Goal: Navigation & Orientation: Find specific page/section

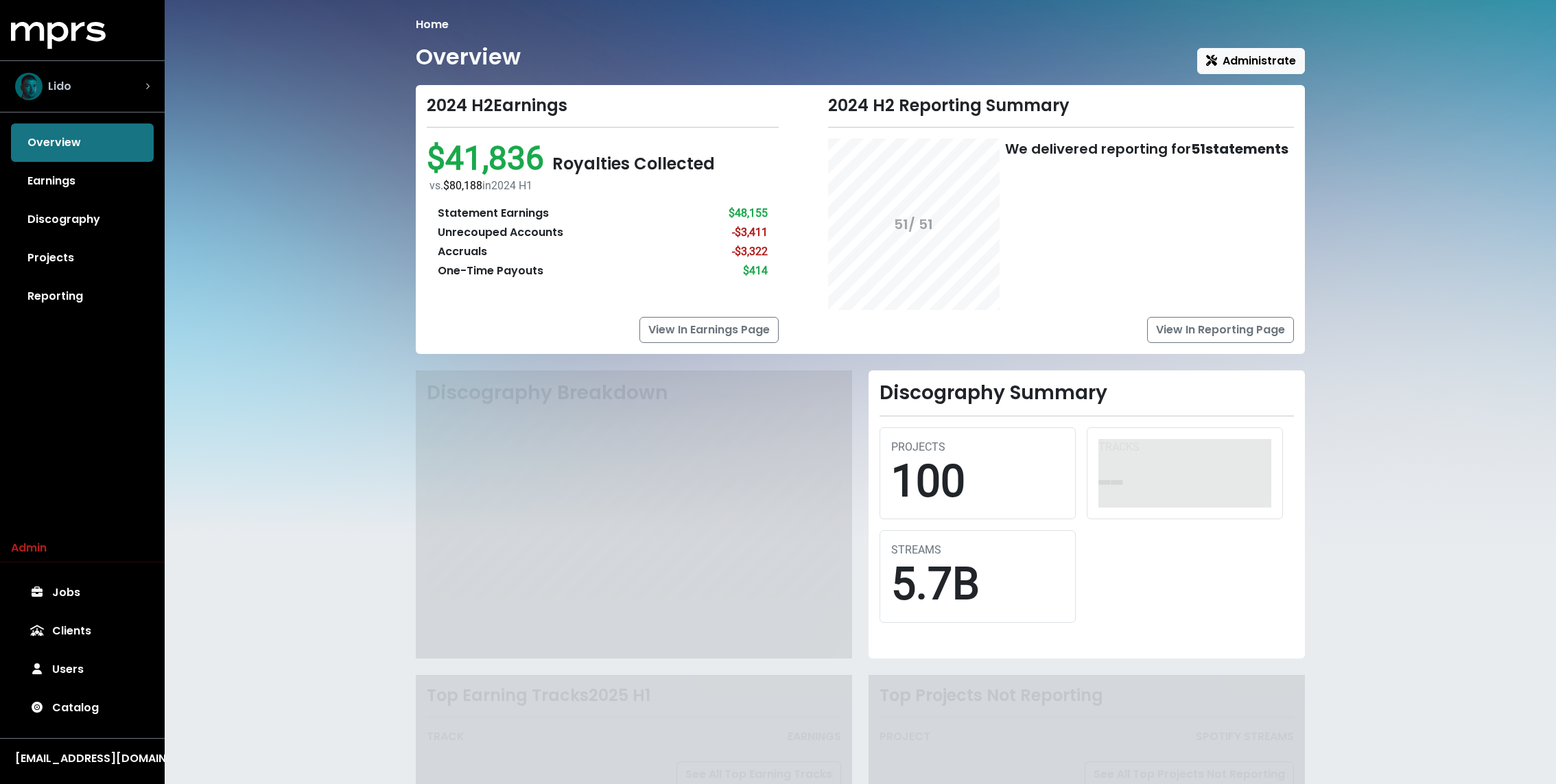
click at [21, 108] on div "Lido" at bounding box center [83, 86] width 157 height 49
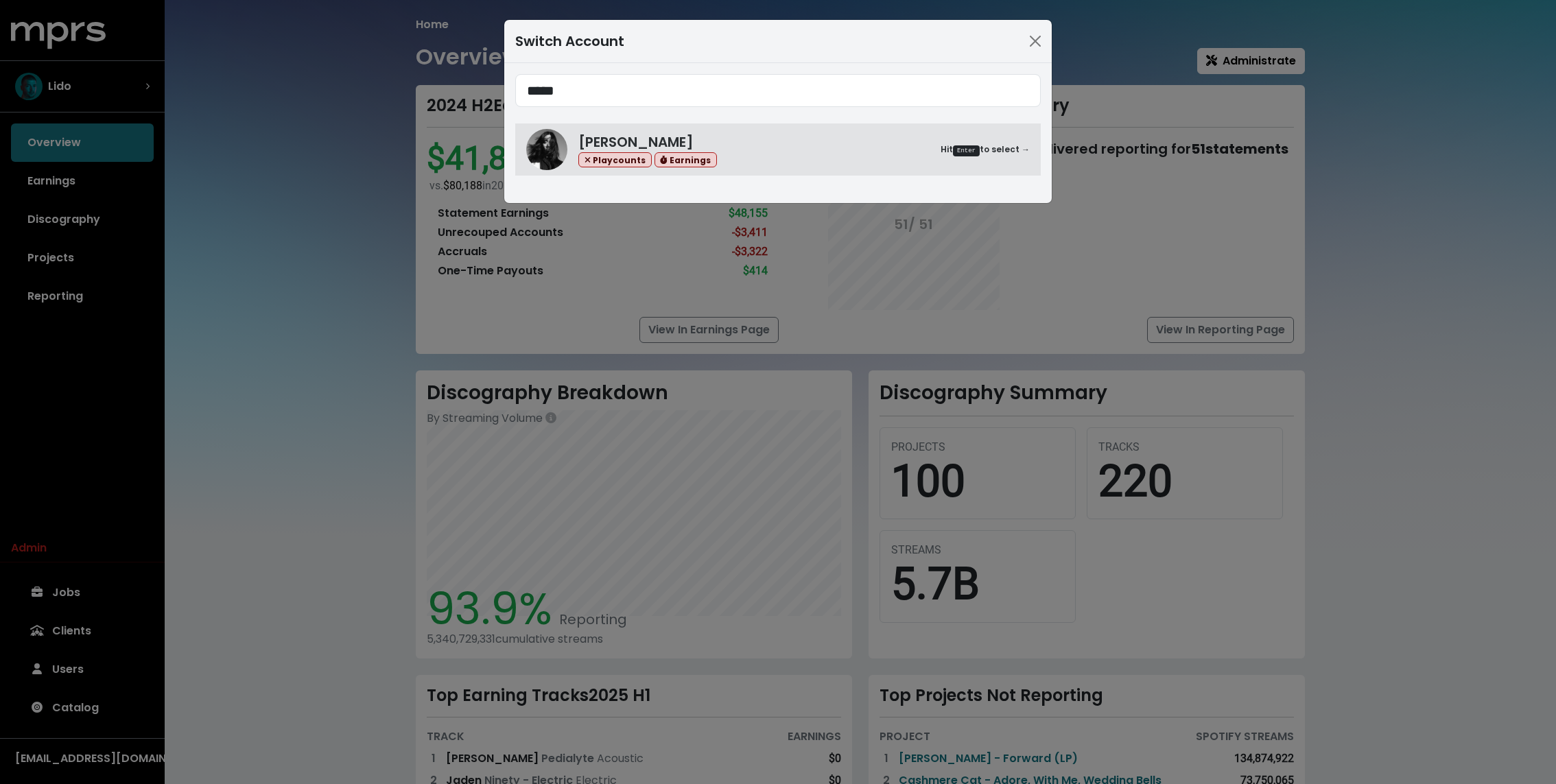
type input "*****"
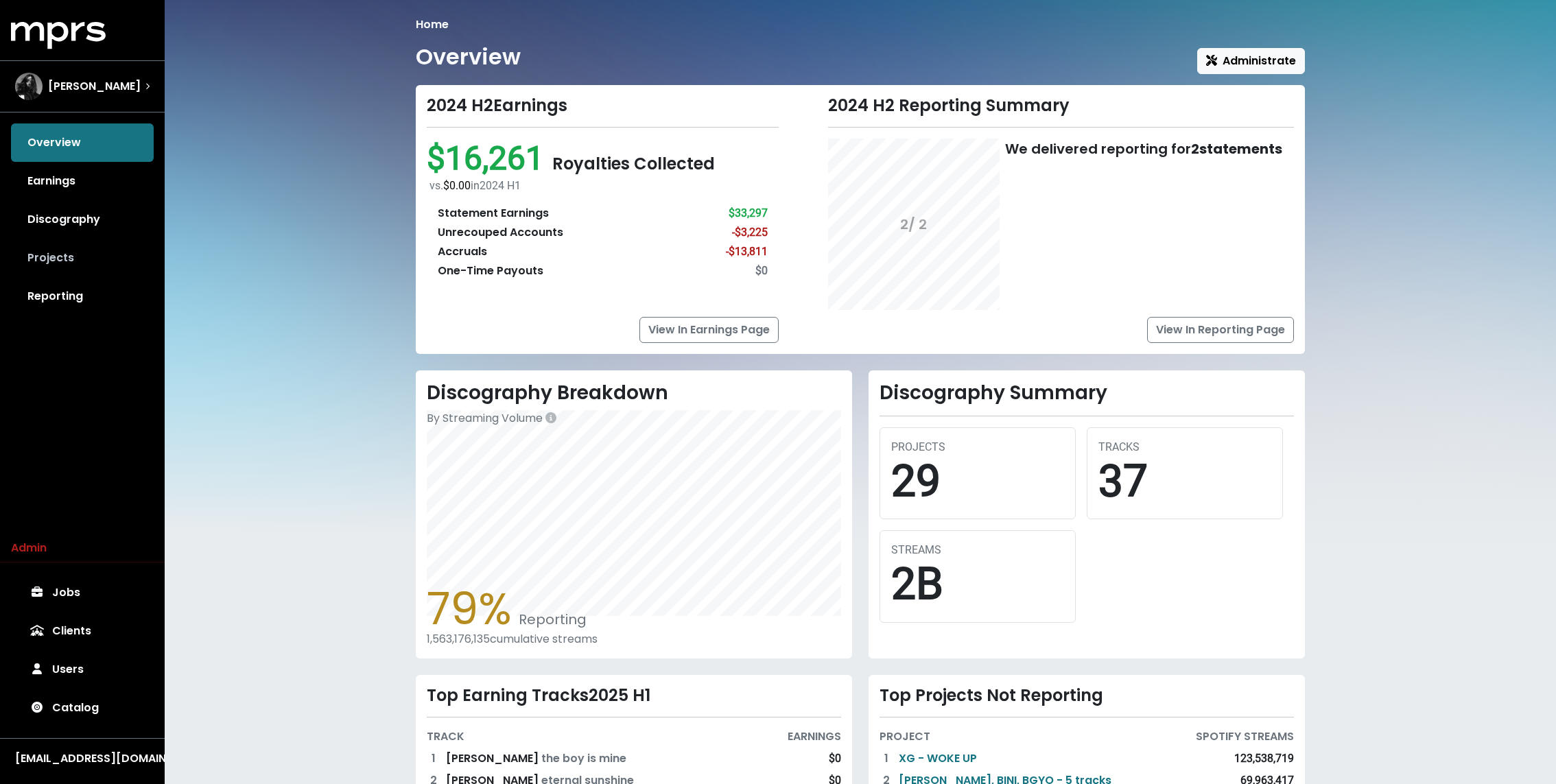
click at [79, 260] on link "Projects" at bounding box center [82, 257] width 142 height 38
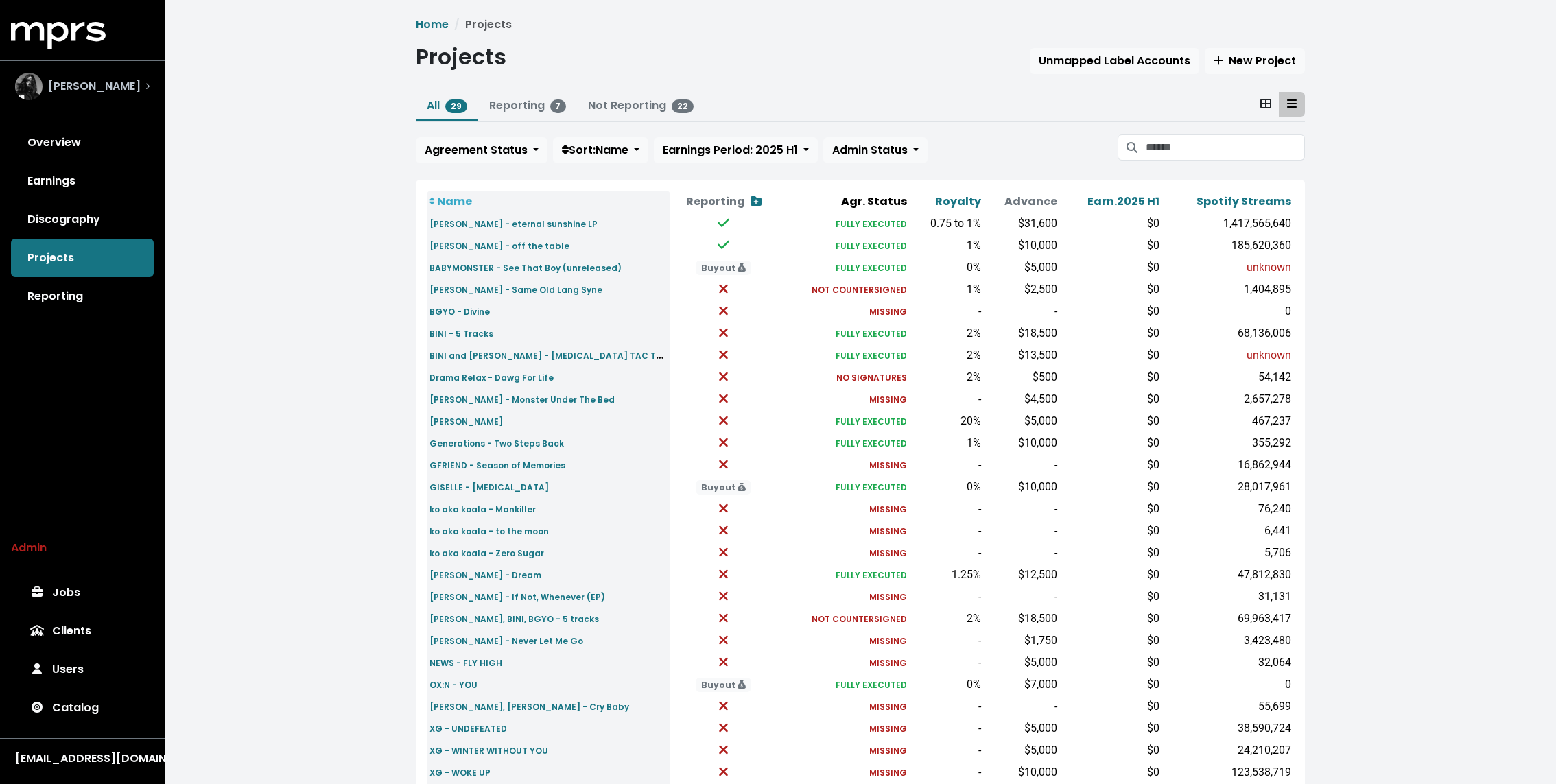
click at [105, 80] on span "[PERSON_NAME]" at bounding box center [94, 86] width 92 height 16
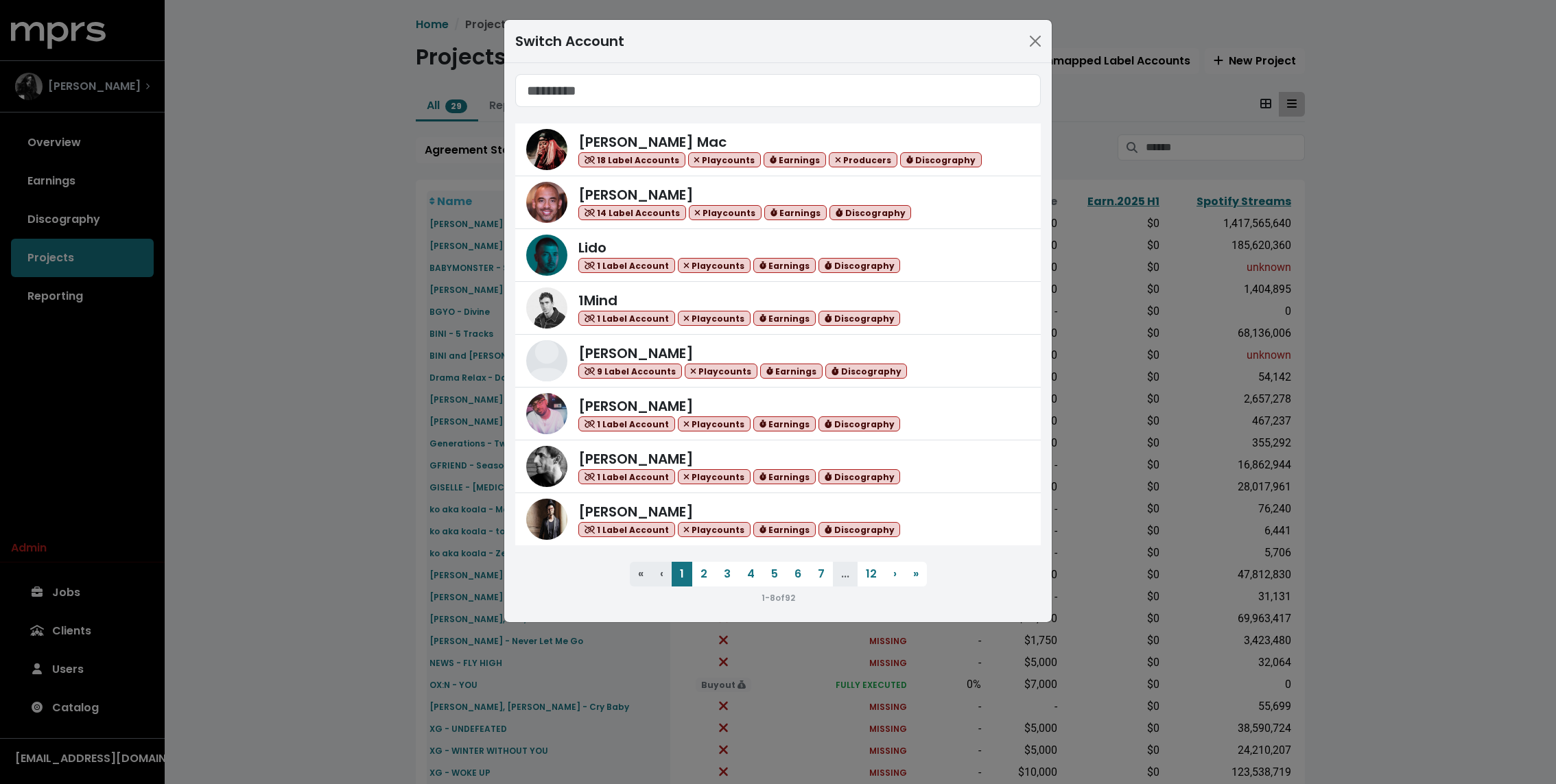
type input "*"
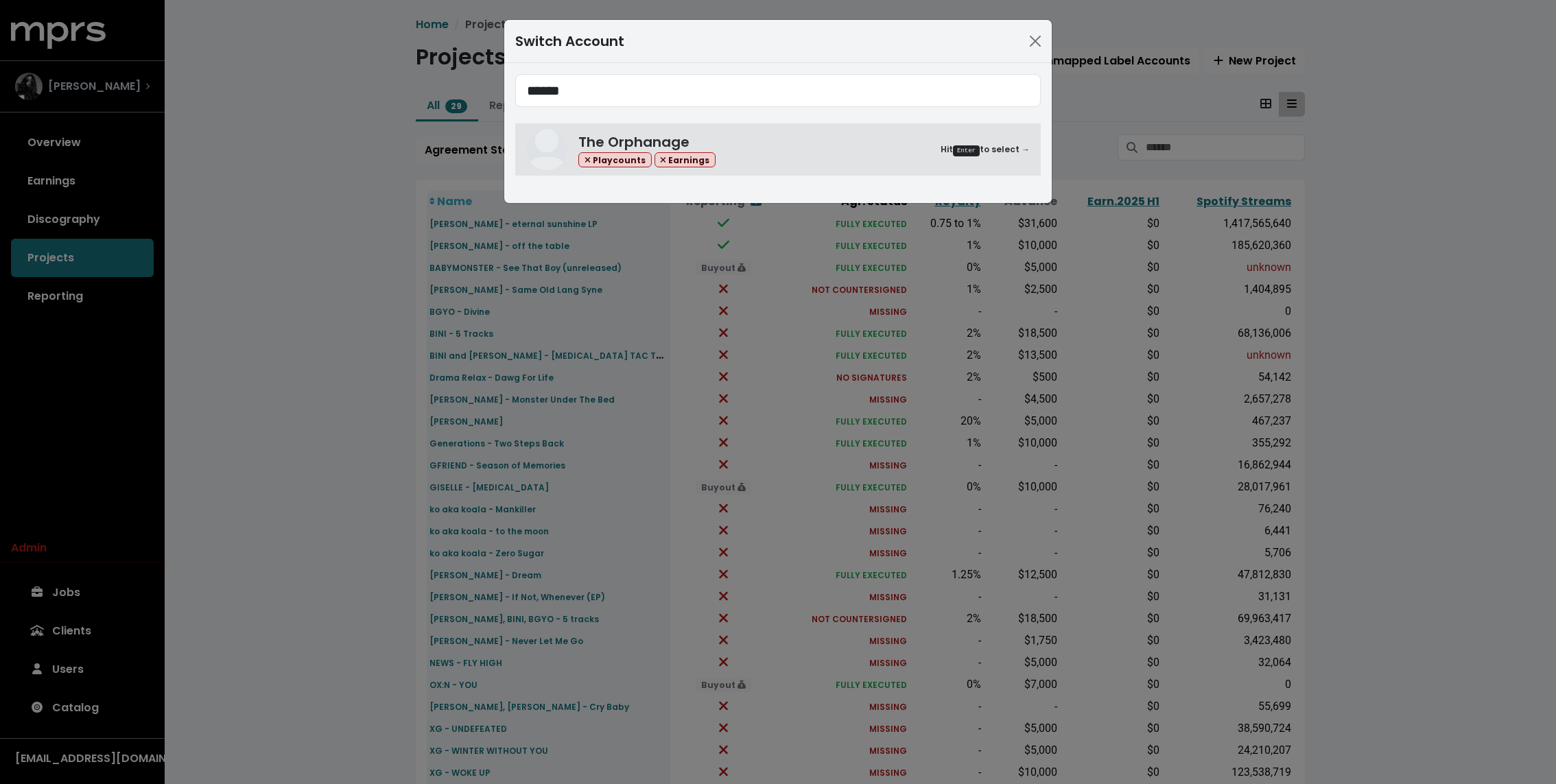
type input "******"
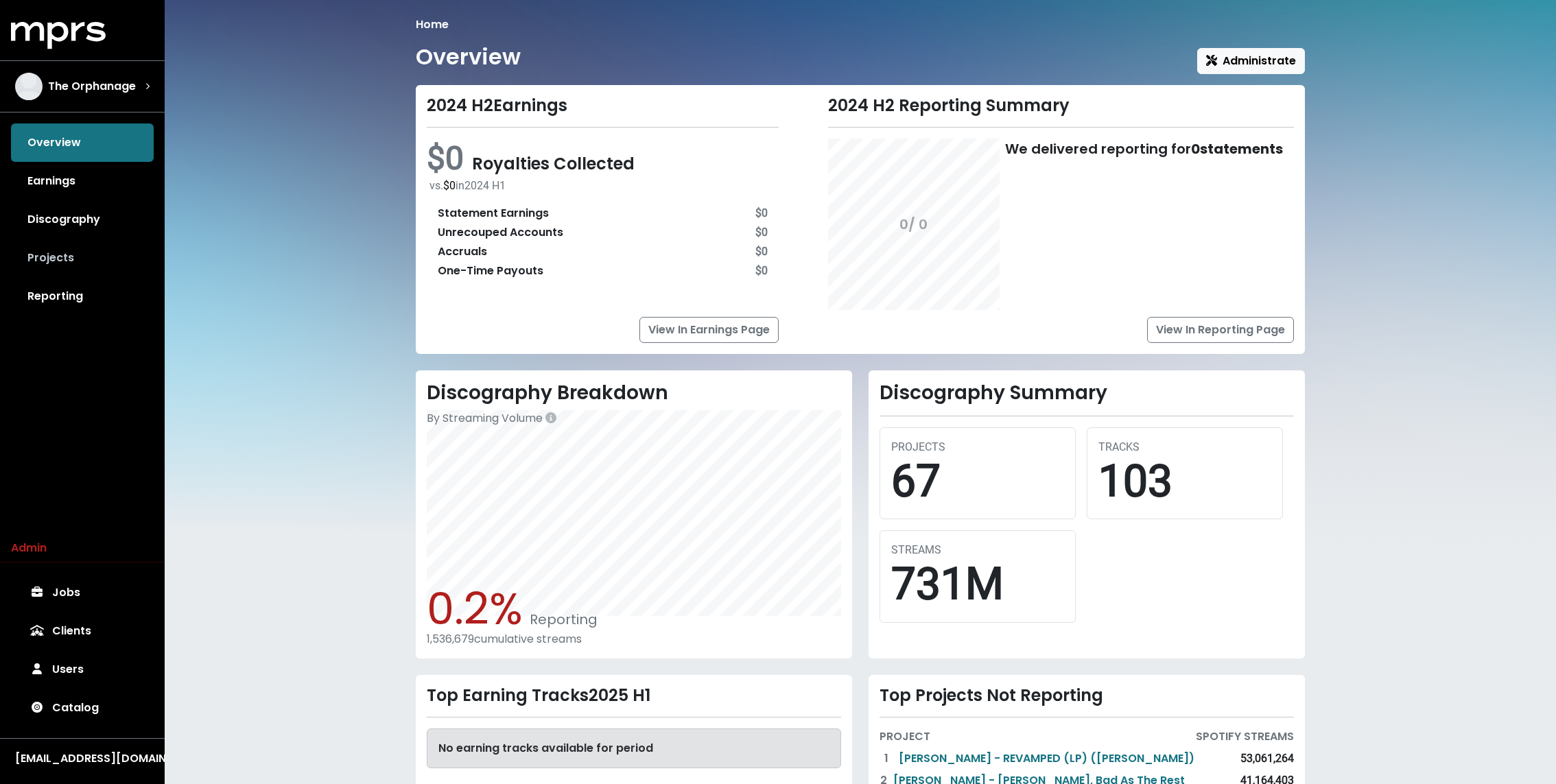
click at [61, 250] on link "Projects" at bounding box center [82, 257] width 142 height 38
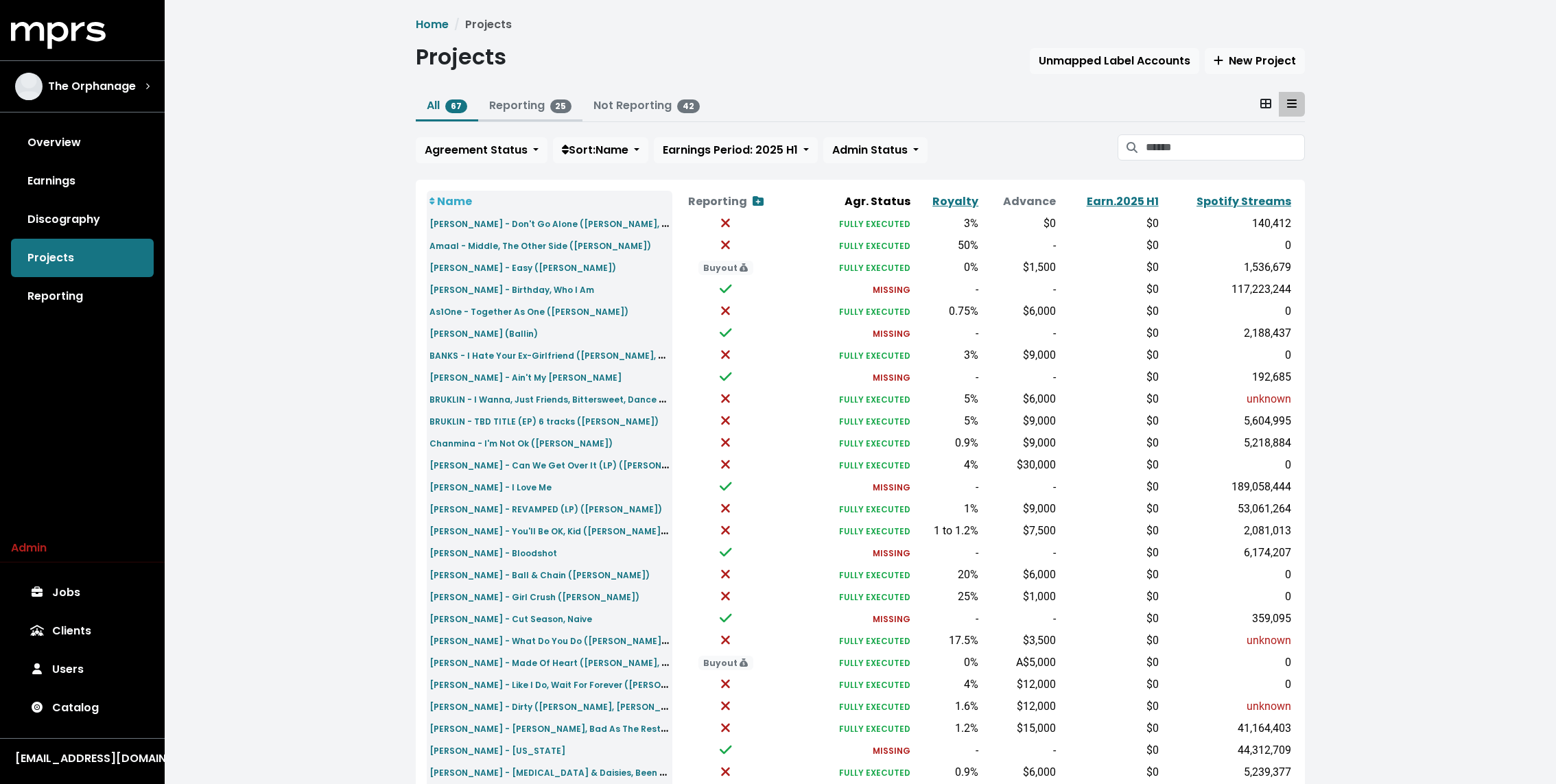
click at [553, 112] on span "25" at bounding box center [561, 106] width 22 height 14
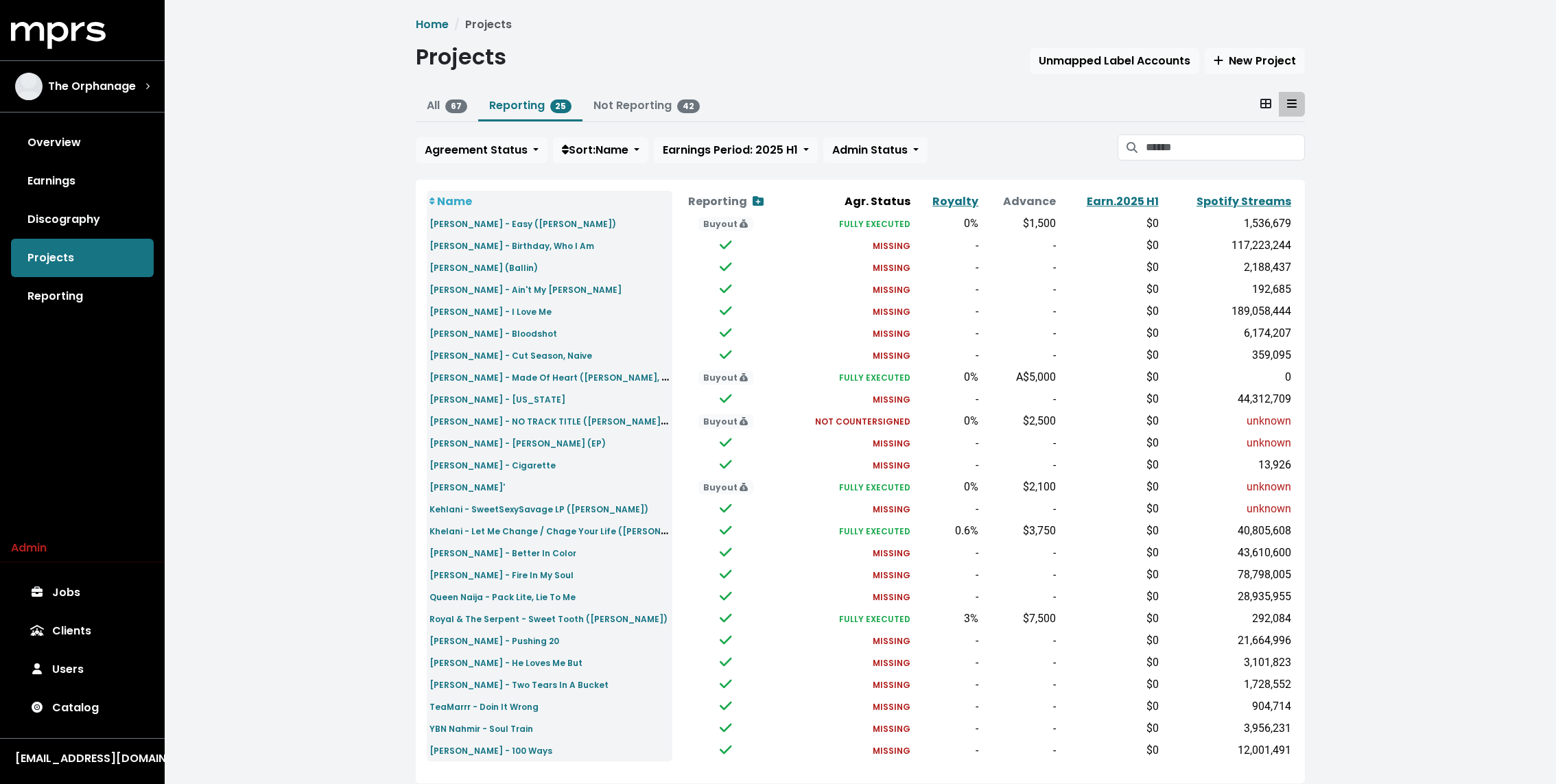
scroll to position [36, 0]
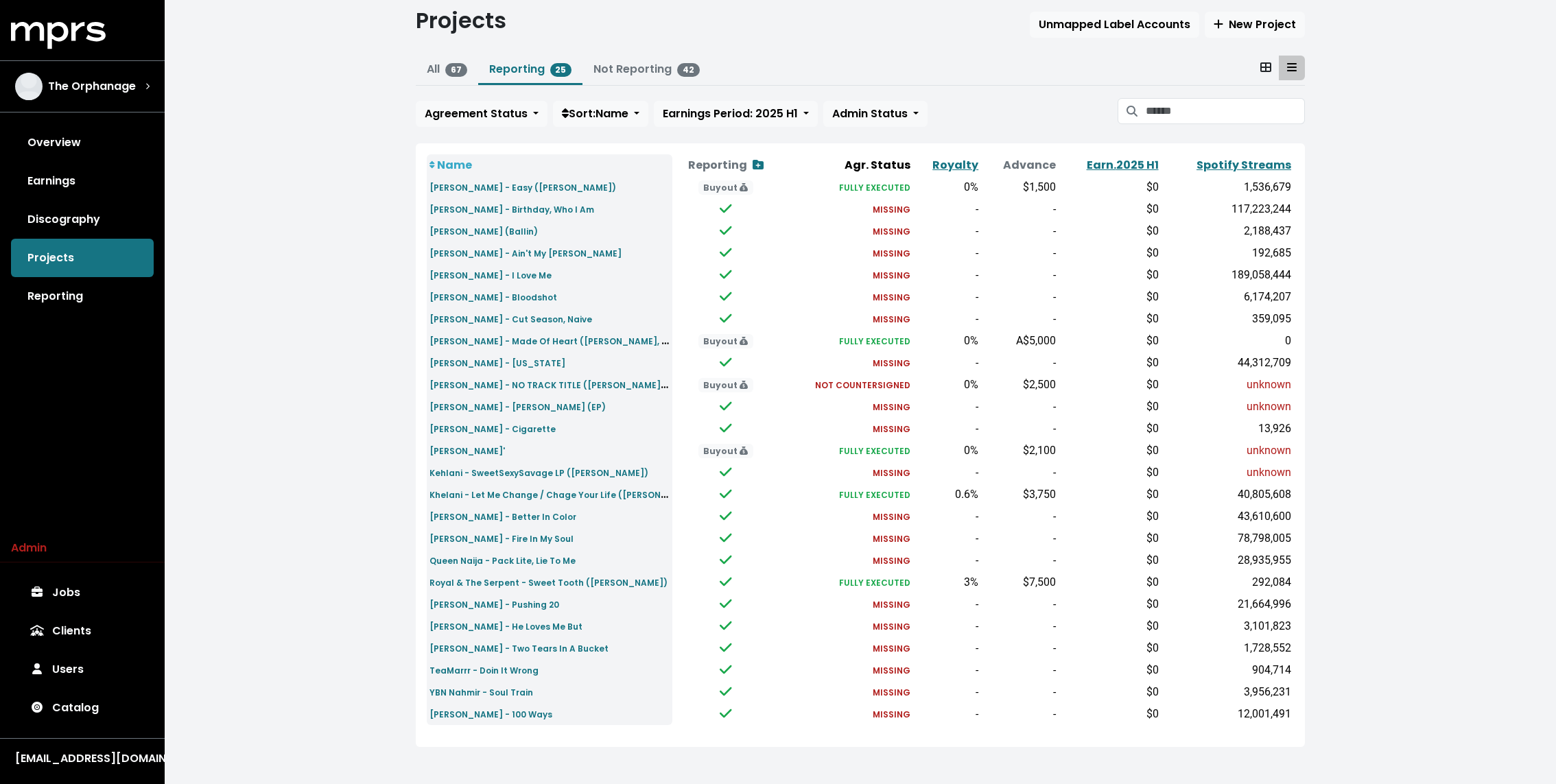
click at [350, 435] on div "Home Projects Projects Unmapped Label Accounts New Project All 67 Reporting 25 …" at bounding box center [861, 374] width 1392 height 822
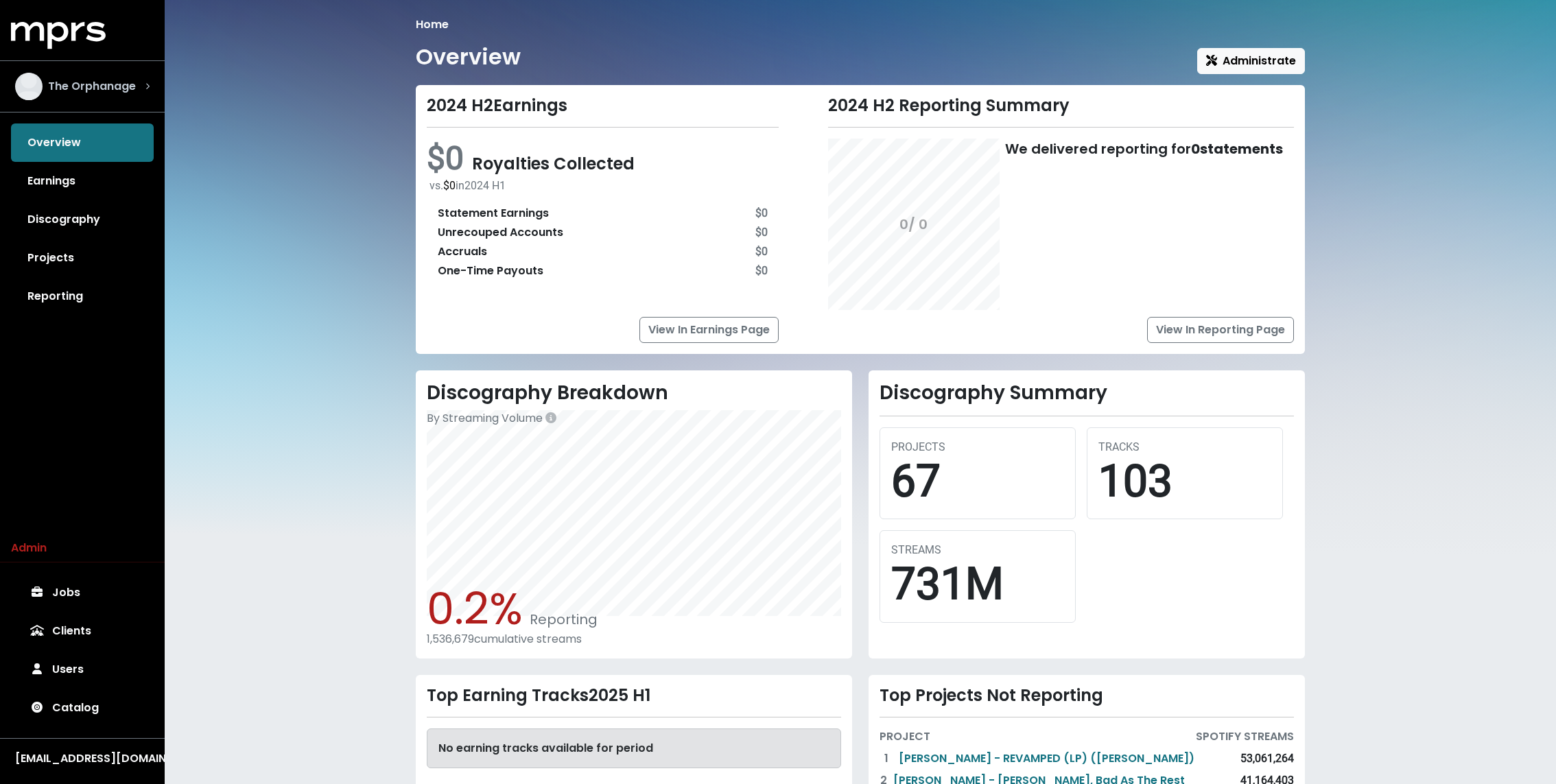
click at [82, 89] on span "The Orphanage" at bounding box center [92, 86] width 88 height 16
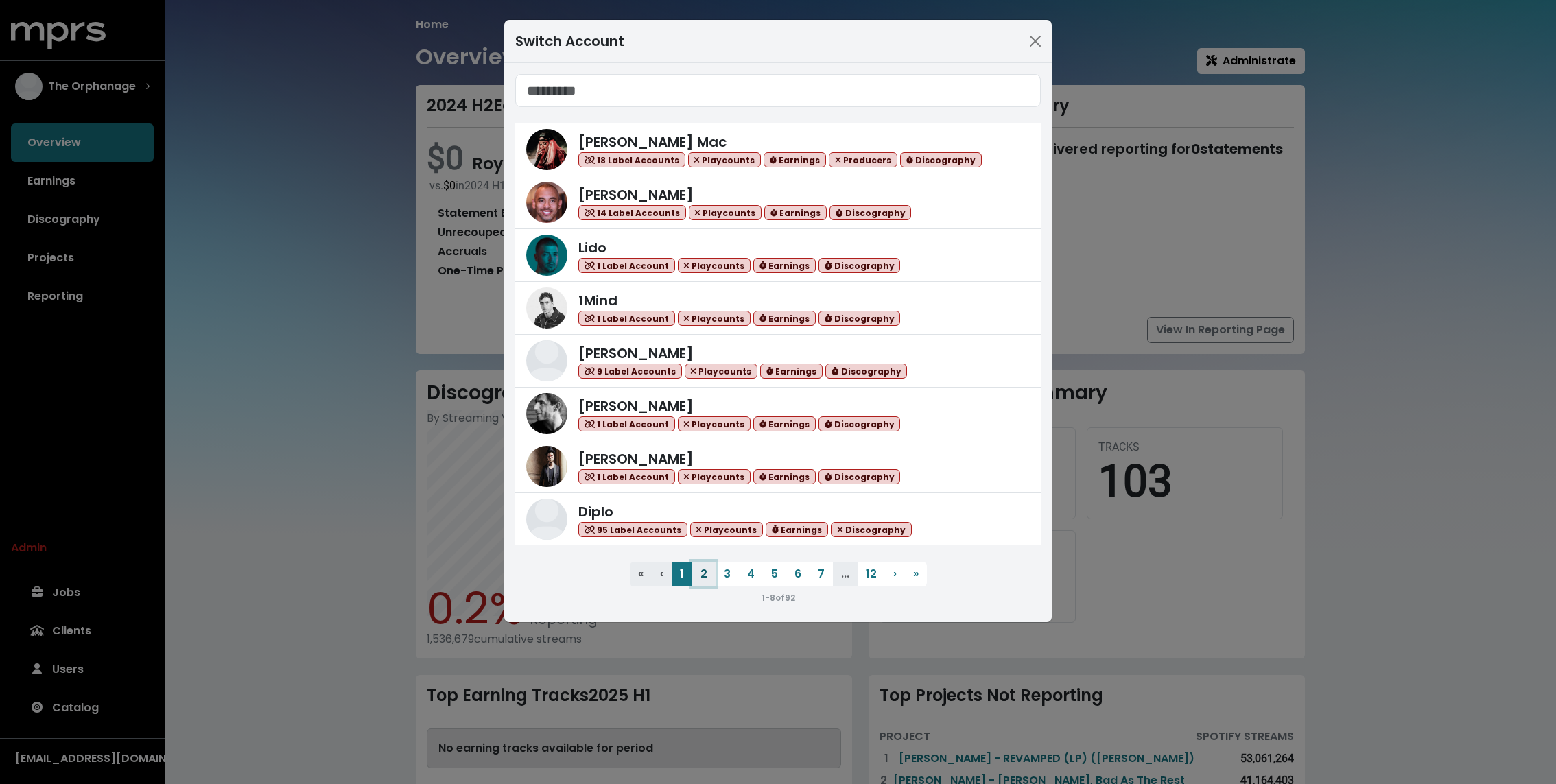
click at [704, 574] on button "2" at bounding box center [704, 574] width 24 height 24
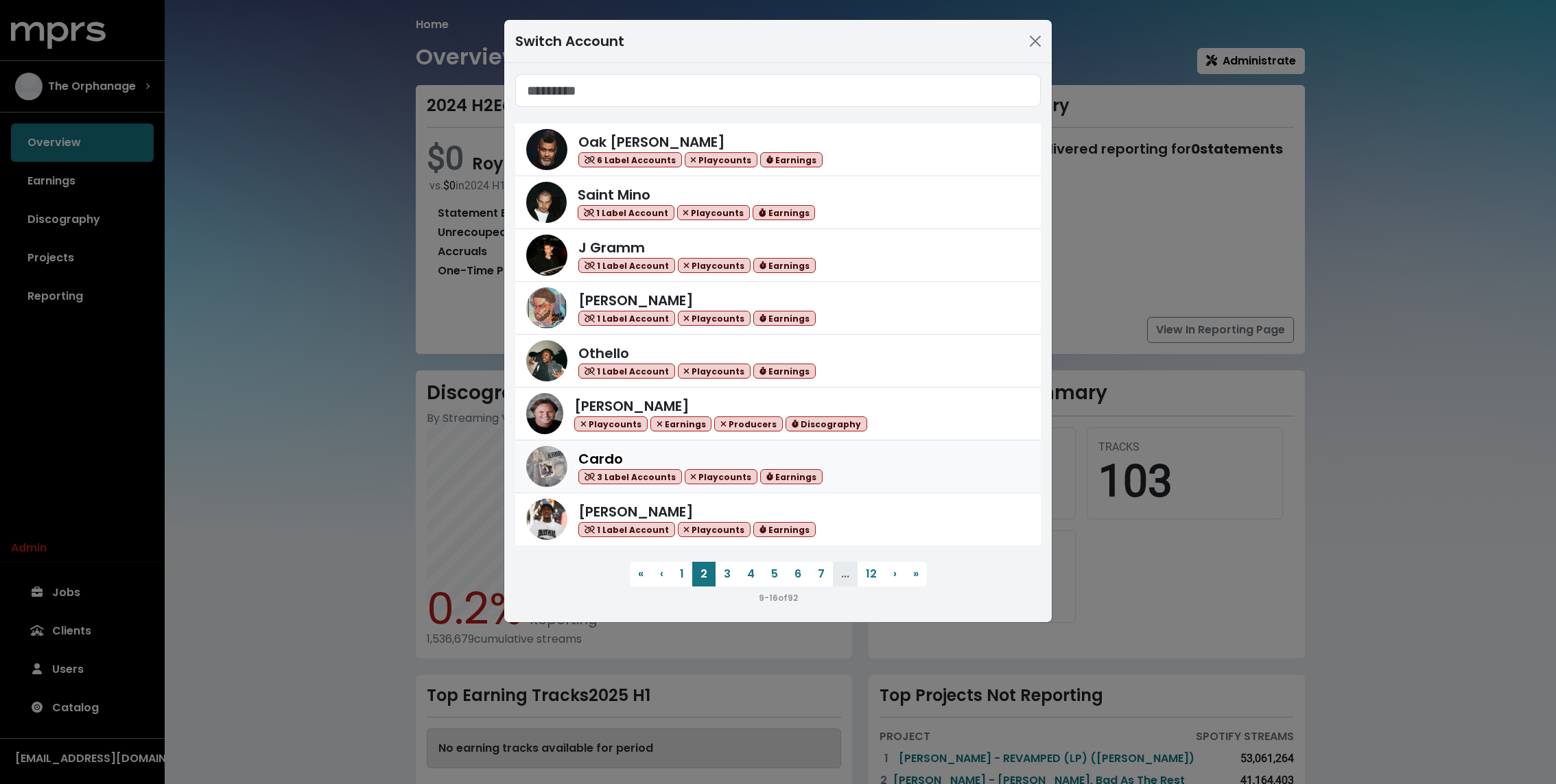
click at [615, 450] on span "Cardo" at bounding box center [600, 459] width 44 height 19
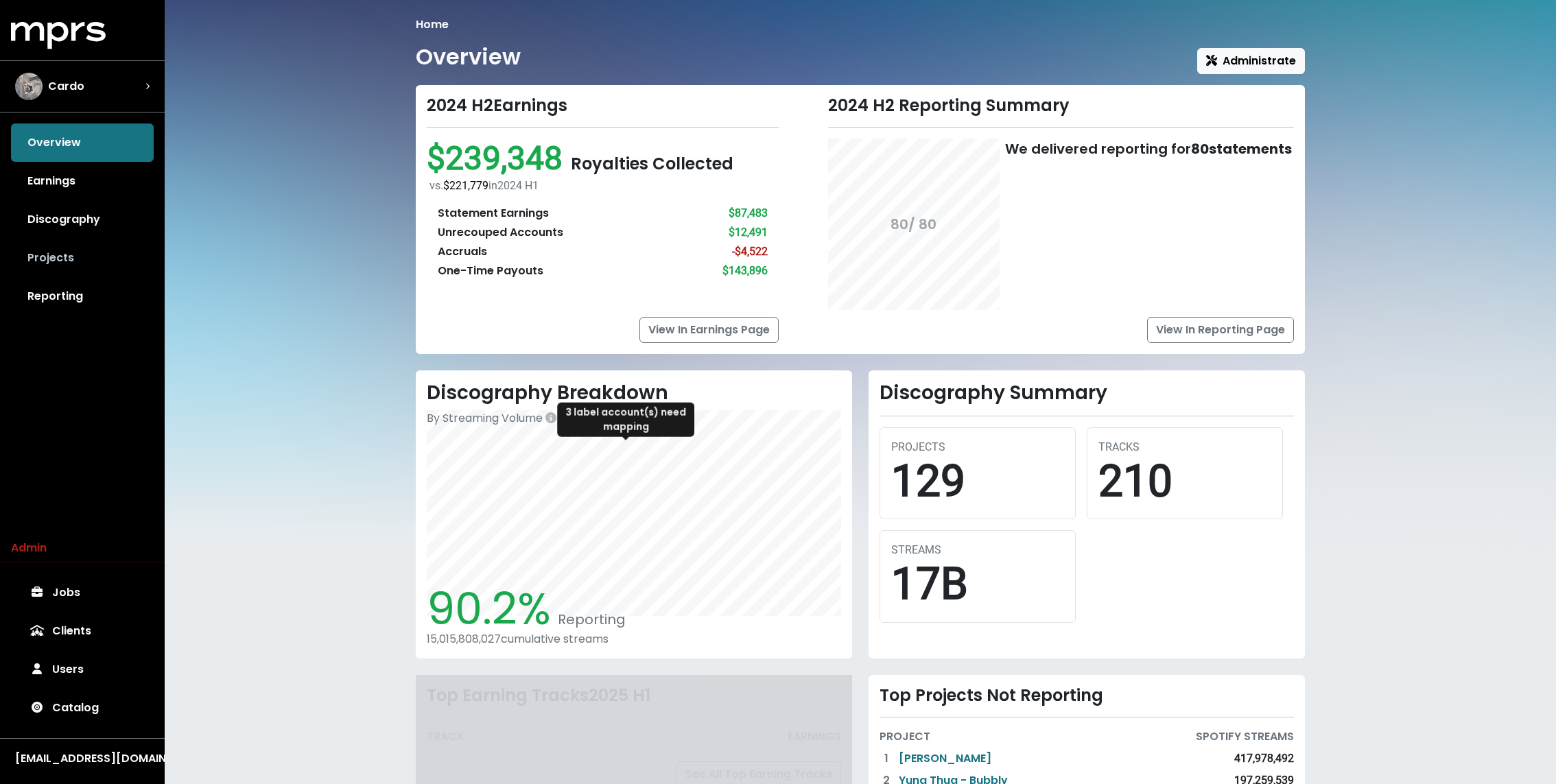
click at [78, 259] on link "Projects" at bounding box center [82, 257] width 142 height 38
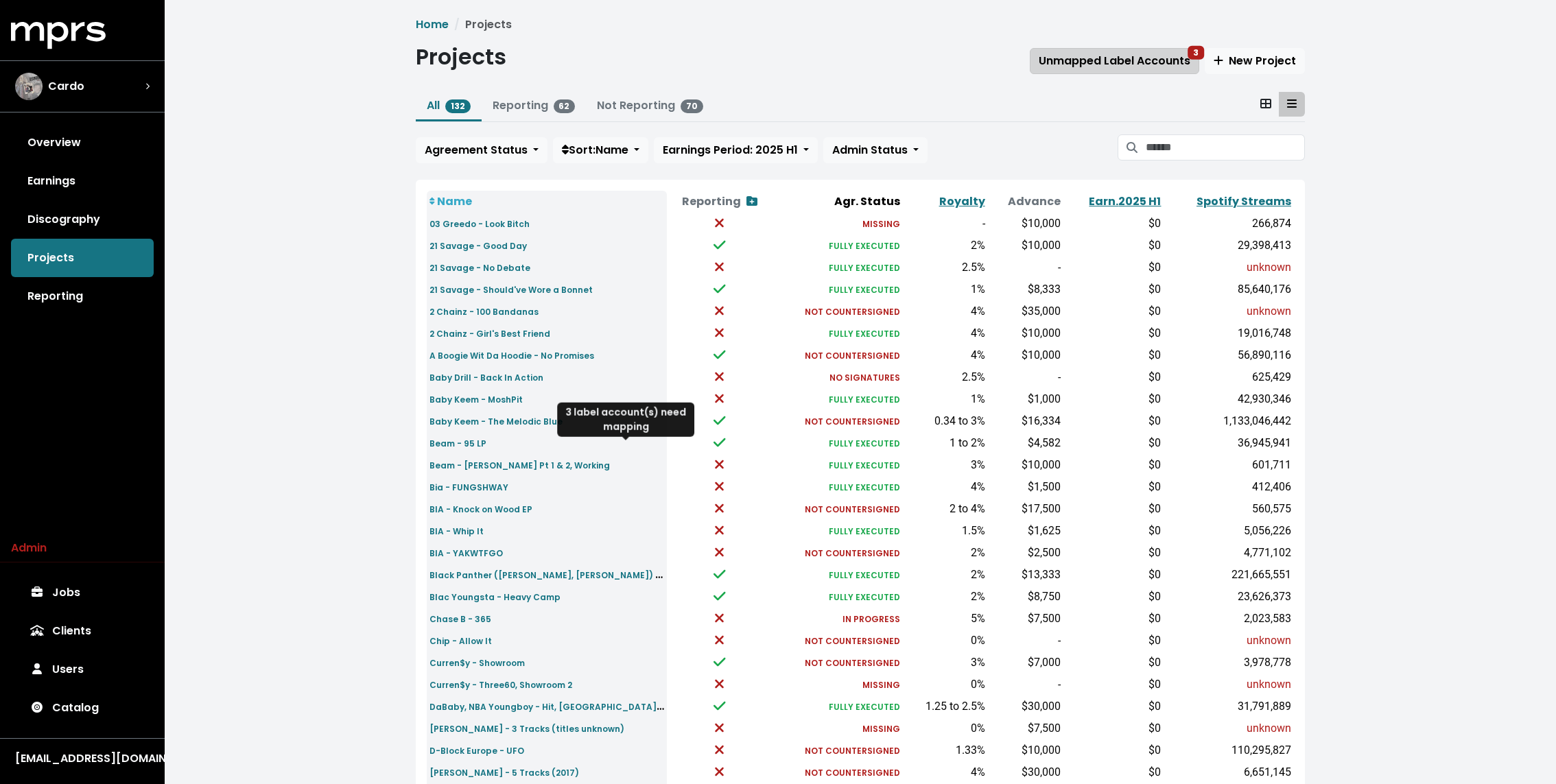
click at [1092, 72] on button "Unmapped Label Accounts 3" at bounding box center [1114, 61] width 170 height 26
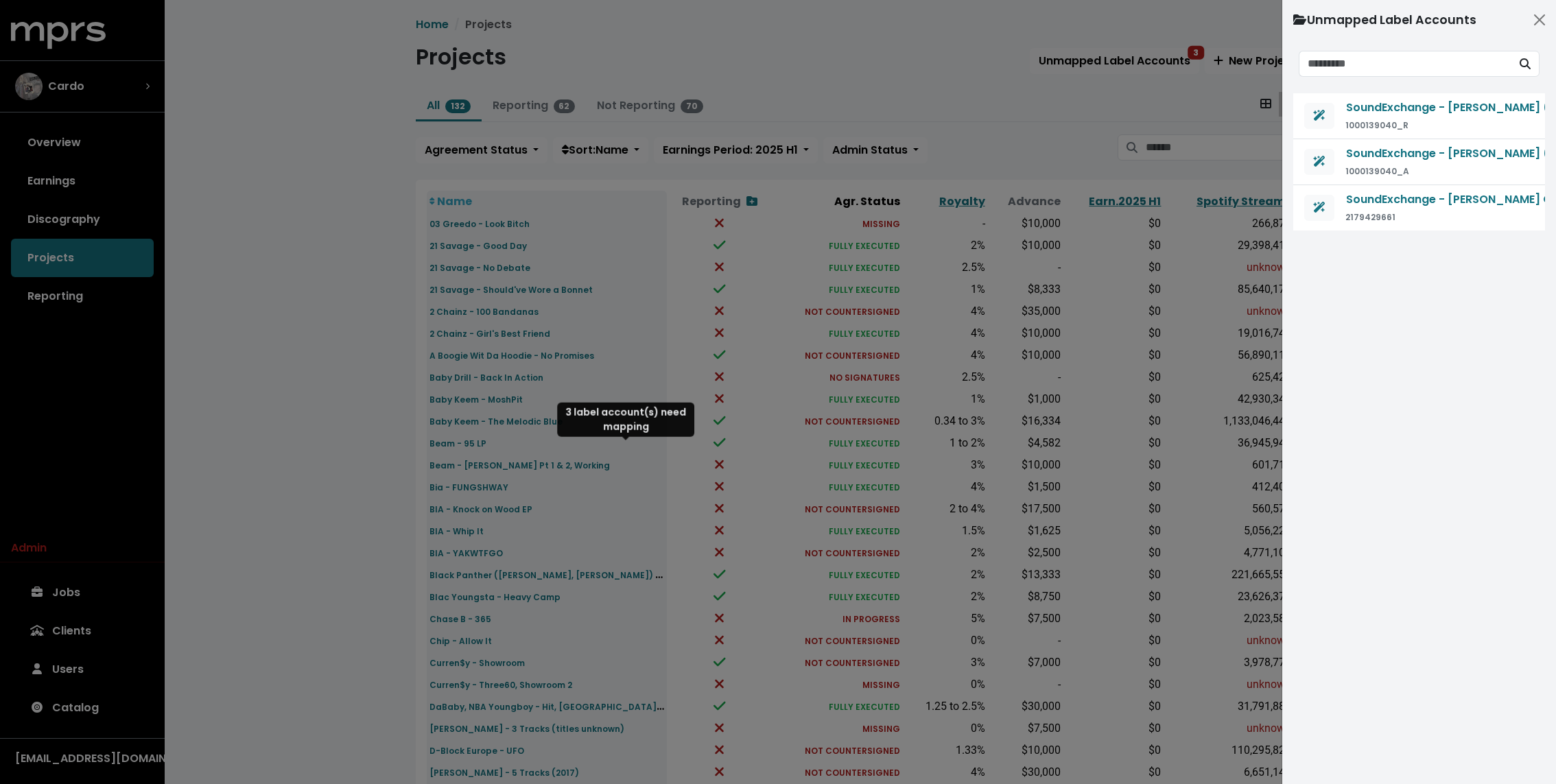
click at [94, 113] on div at bounding box center [778, 392] width 1556 height 784
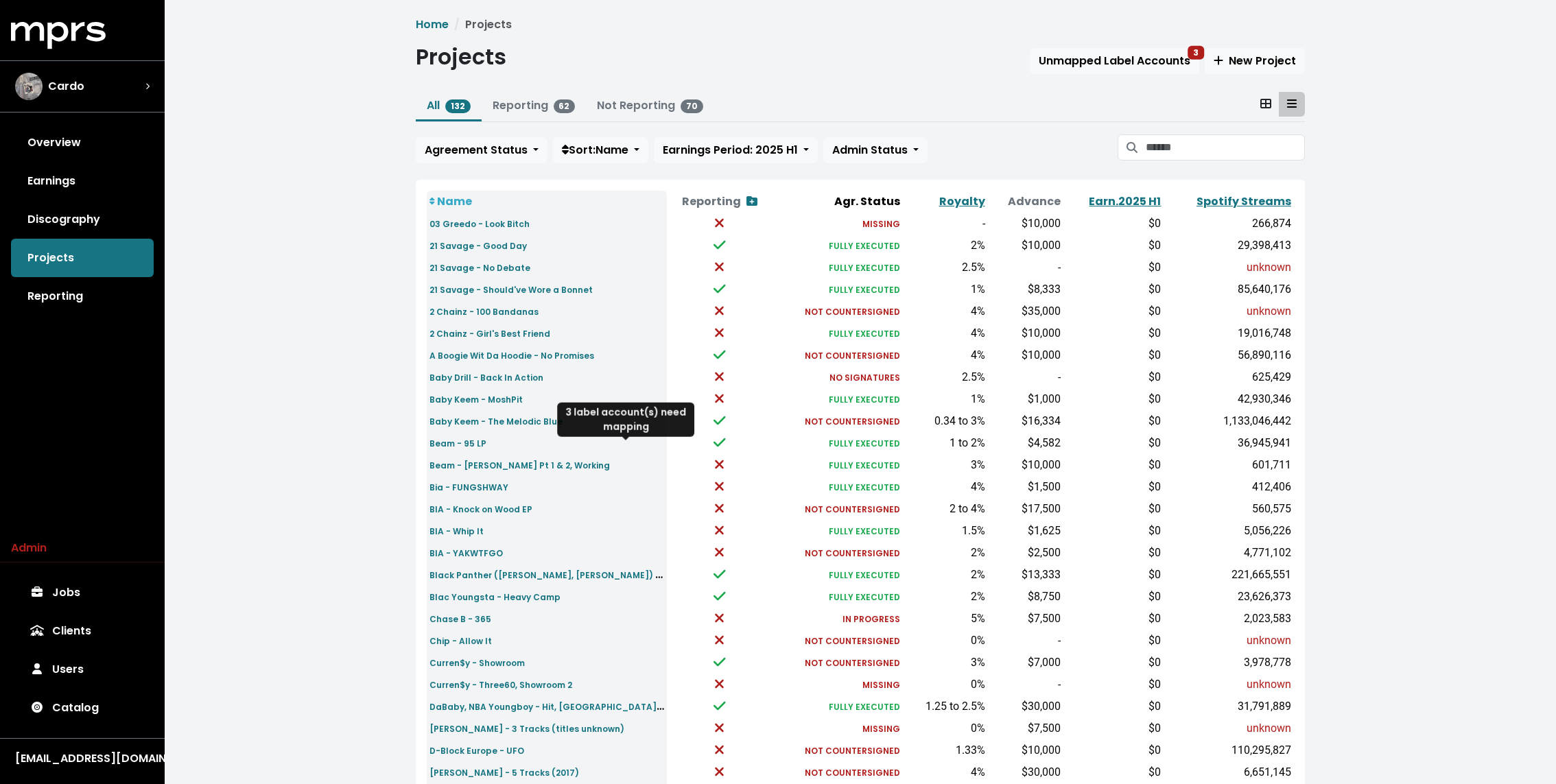
click at [74, 55] on div "MPRS Logo Cardo Overview Earnings Discography Projects Reporting" at bounding box center [83, 169] width 165 height 294
click at [58, 75] on div "Cardo" at bounding box center [50, 86] width 69 height 27
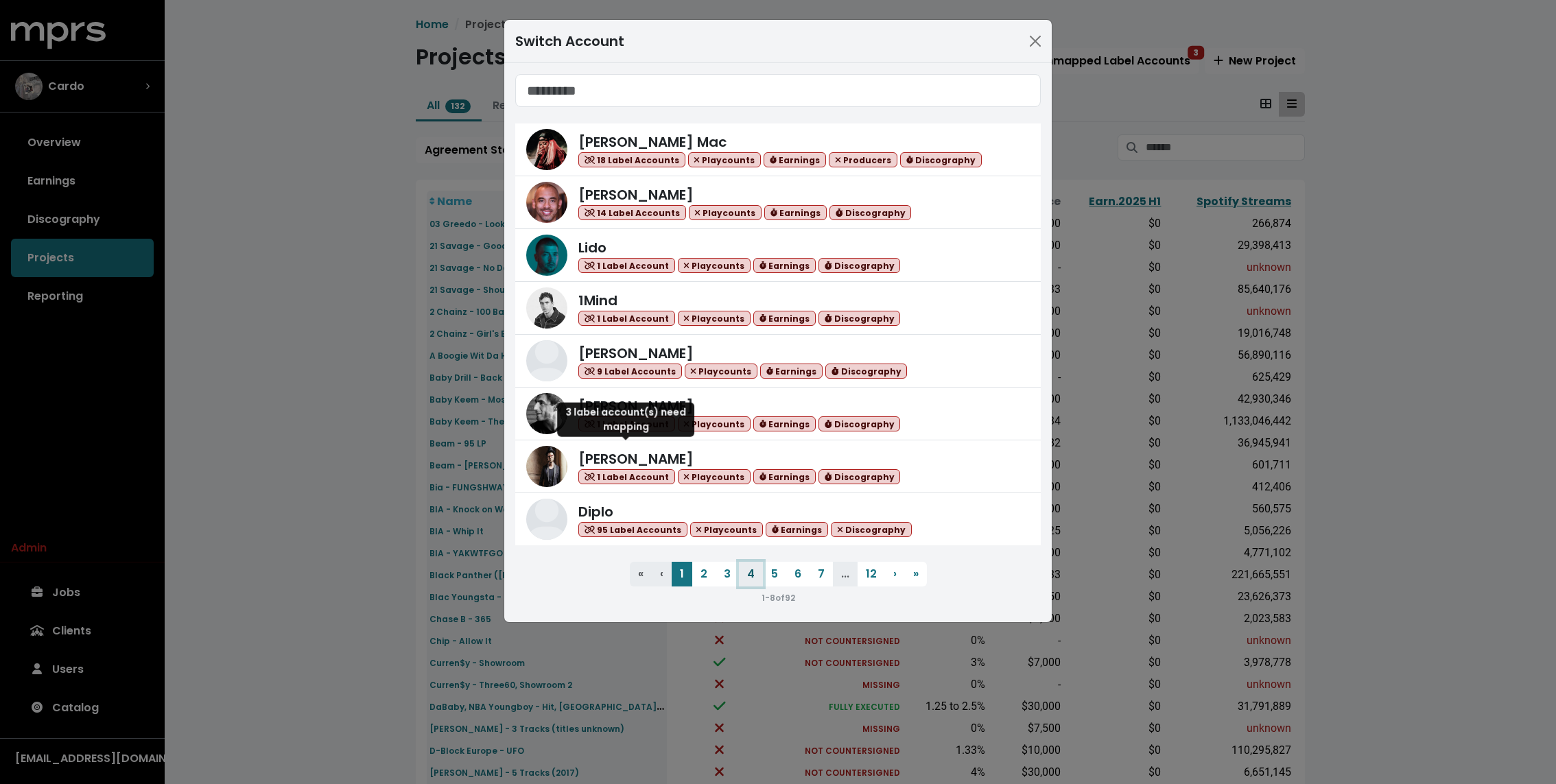
click at [754, 572] on button "4" at bounding box center [751, 574] width 24 height 24
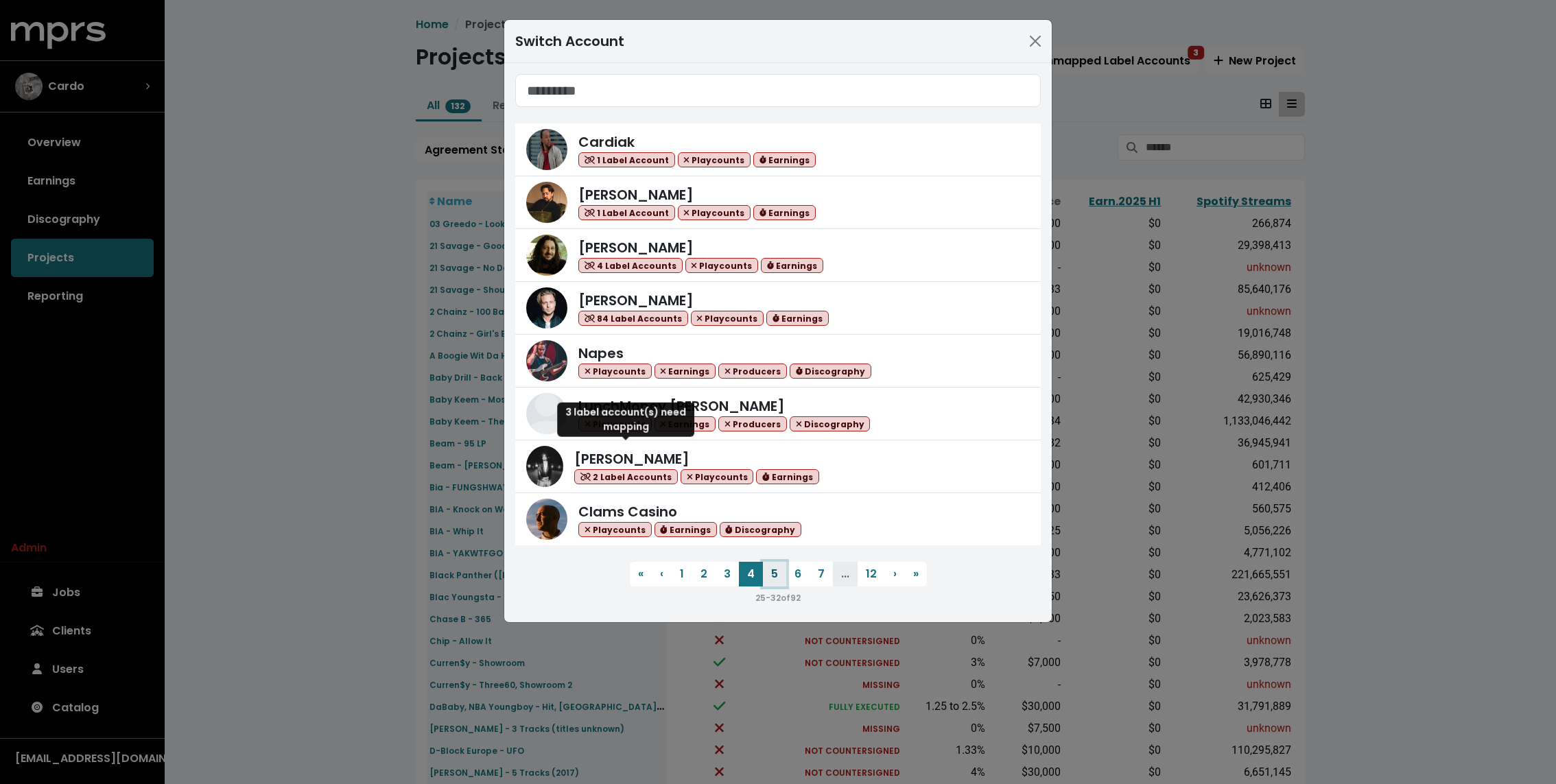
click at [775, 571] on button "5" at bounding box center [774, 574] width 24 height 24
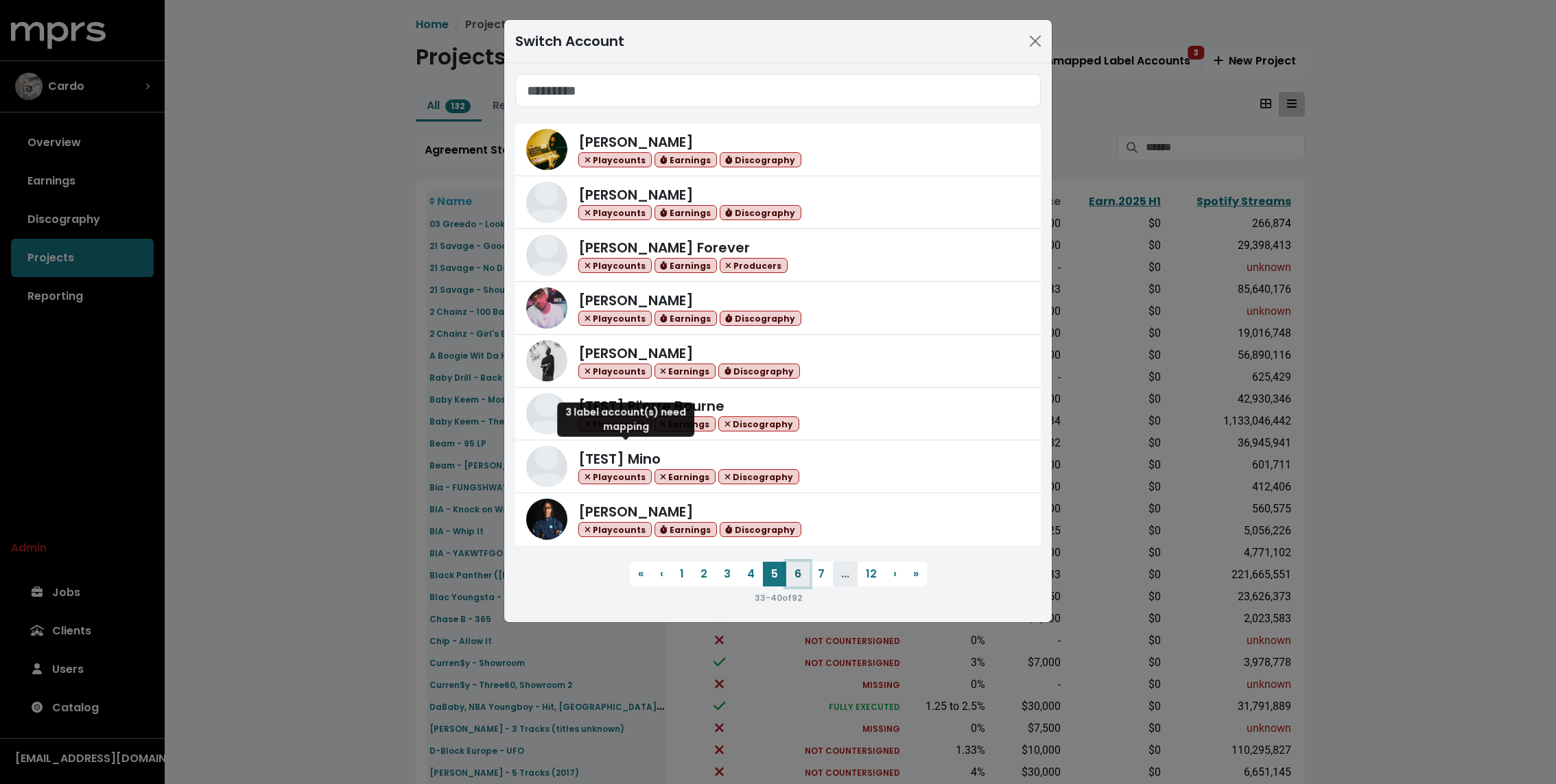
click at [793, 575] on button "6" at bounding box center [798, 574] width 24 height 24
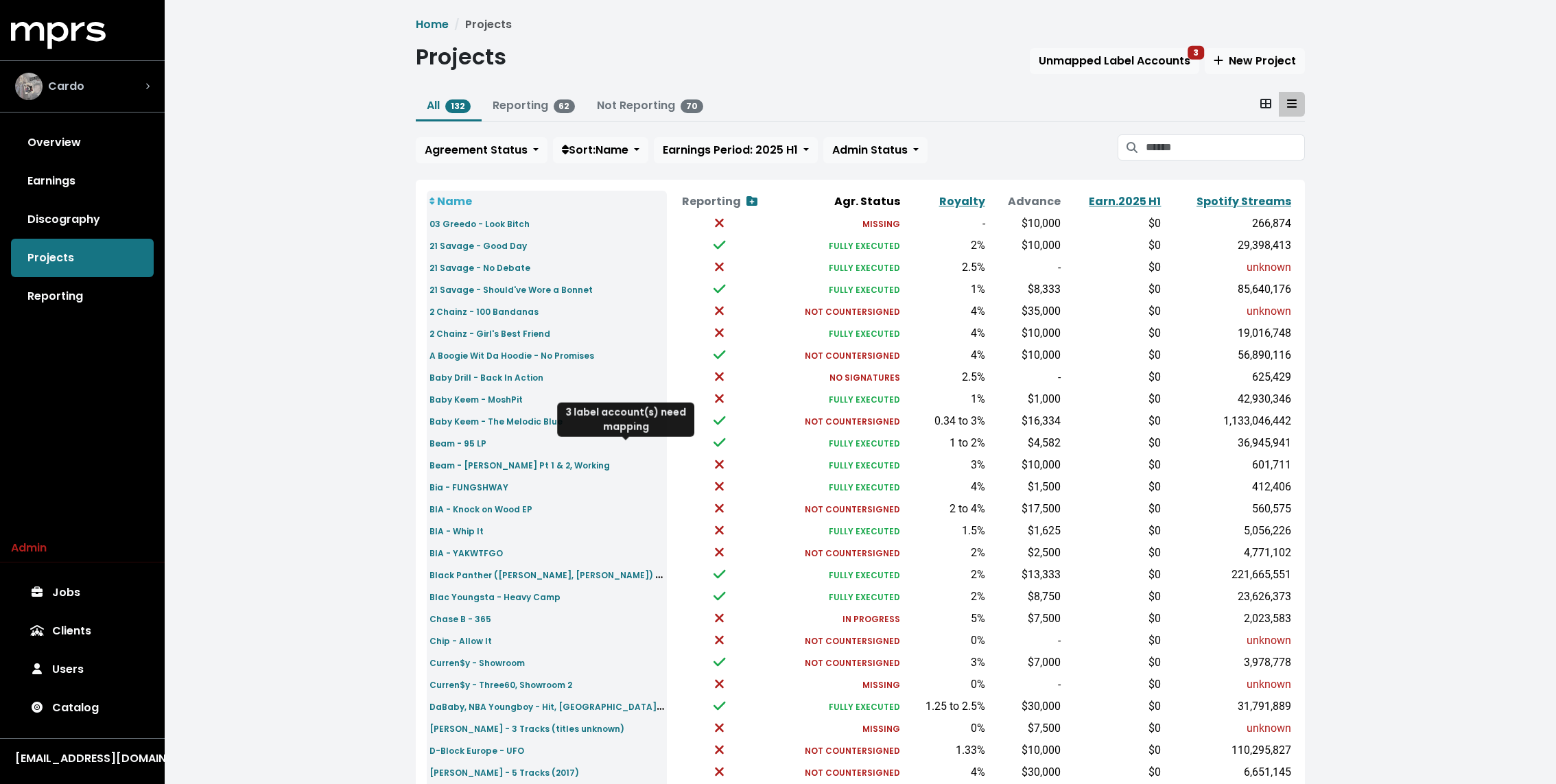
click at [35, 83] on img "Select account" at bounding box center [29, 86] width 27 height 27
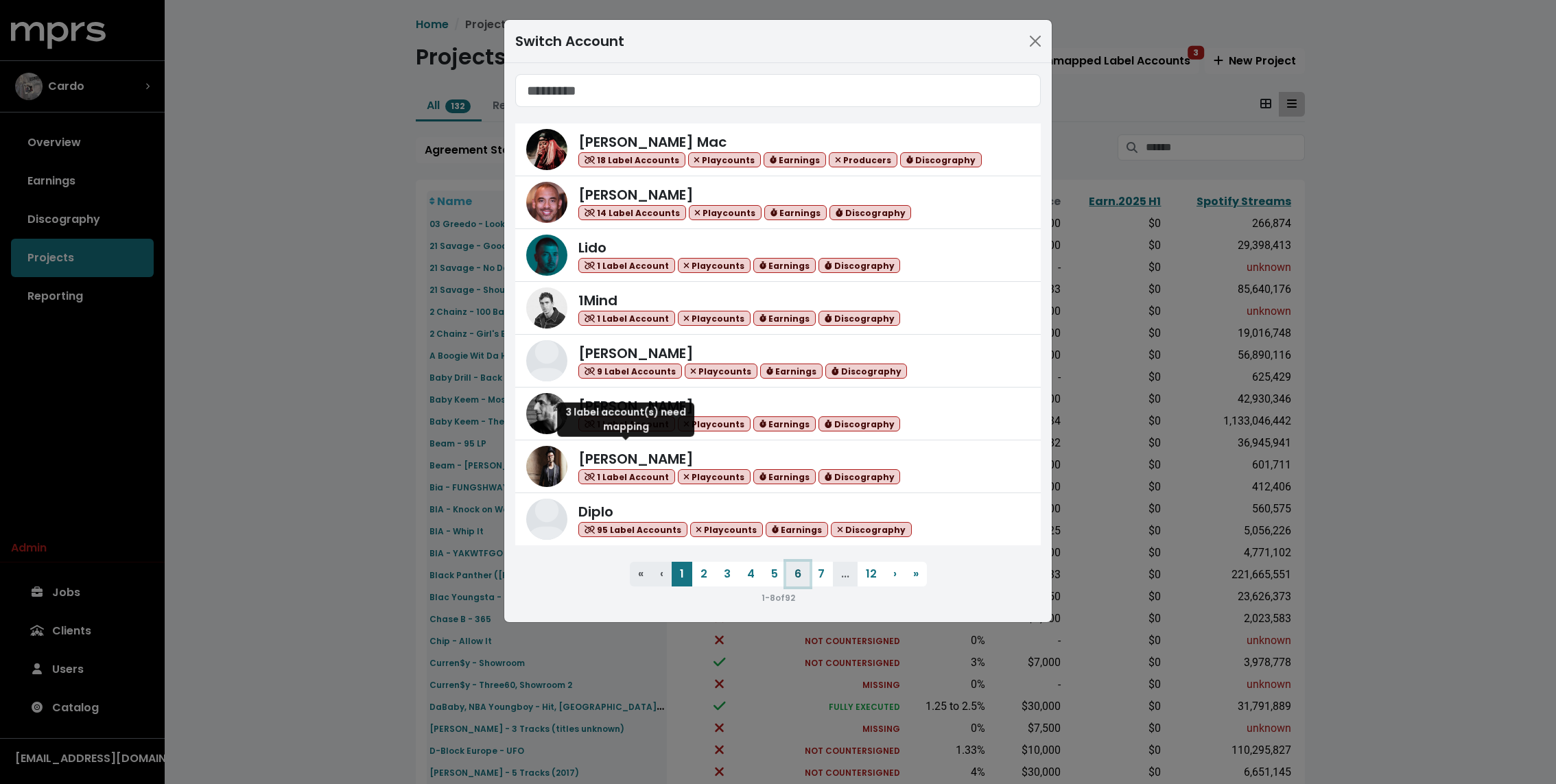
click at [790, 564] on button "6" at bounding box center [798, 574] width 24 height 24
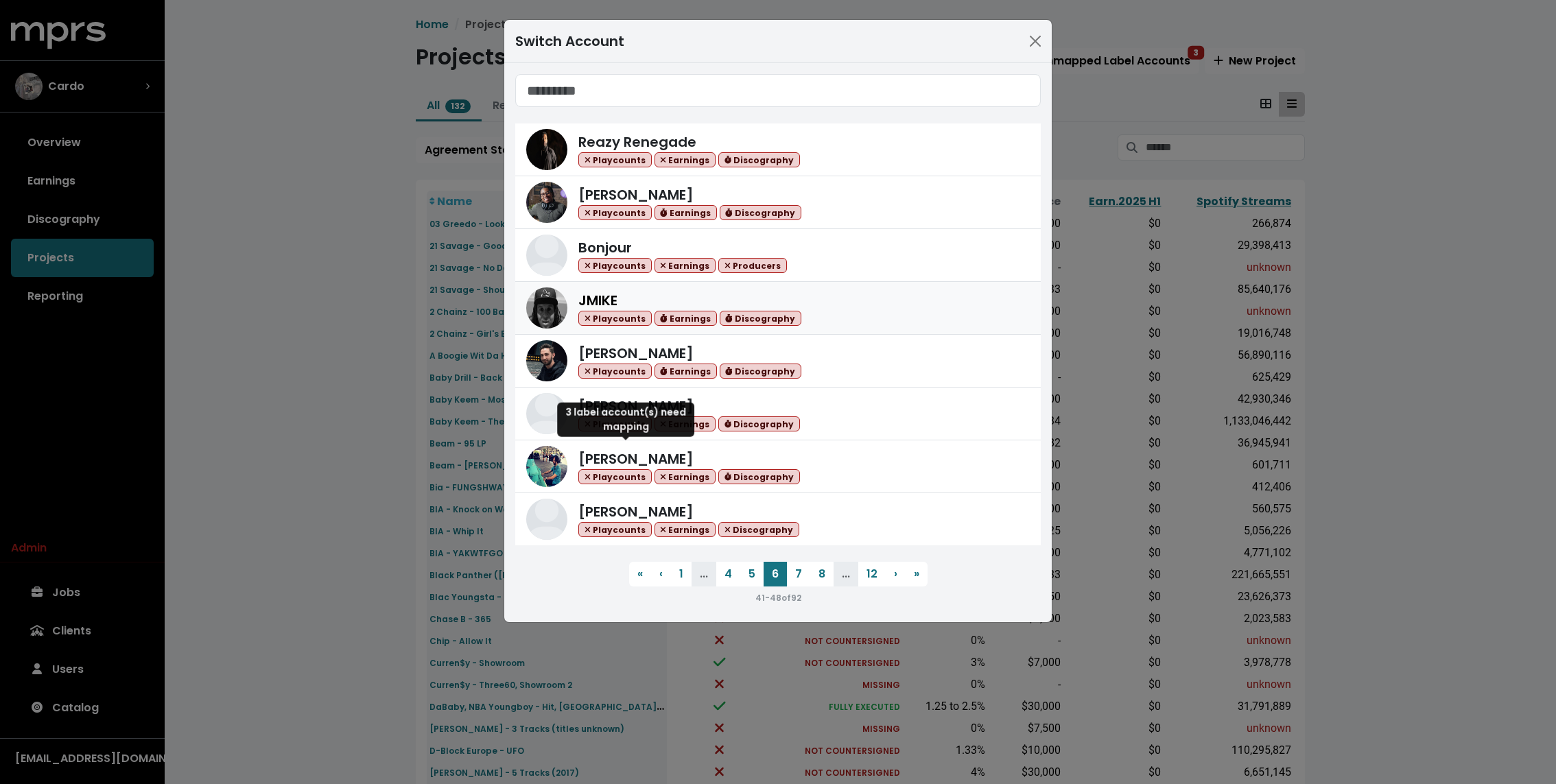
click at [625, 292] on div "JMIKE Playcounts Earnings Discography" at bounding box center [690, 308] width 223 height 36
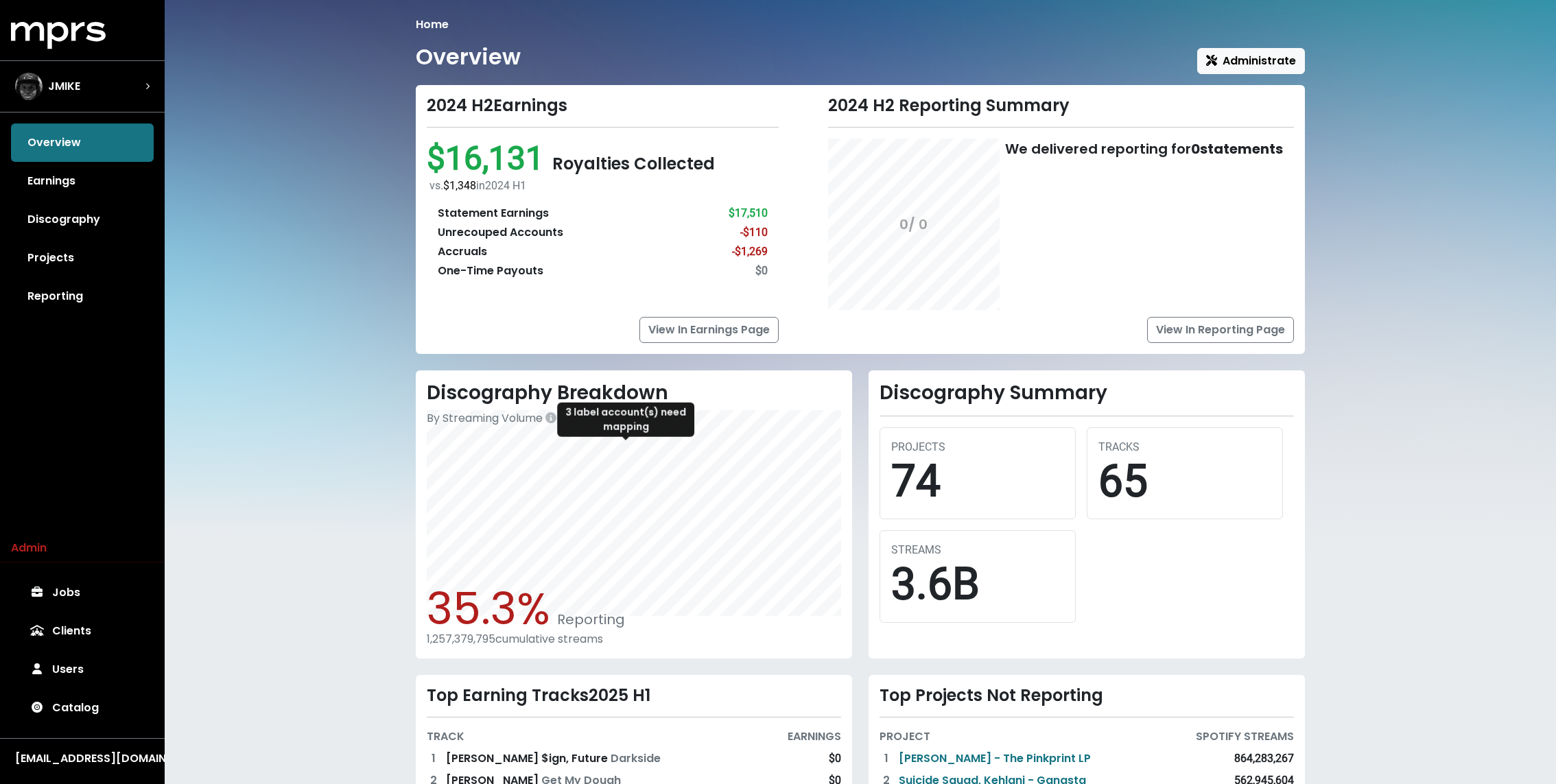
click at [394, 371] on div "Home Overview Administrate 2024 H2 Earnings $16,131 Royalties Collected vs. $1,…" at bounding box center [861, 481] width 1392 height 963
click at [100, 82] on div "JMIKE" at bounding box center [83, 86] width 134 height 27
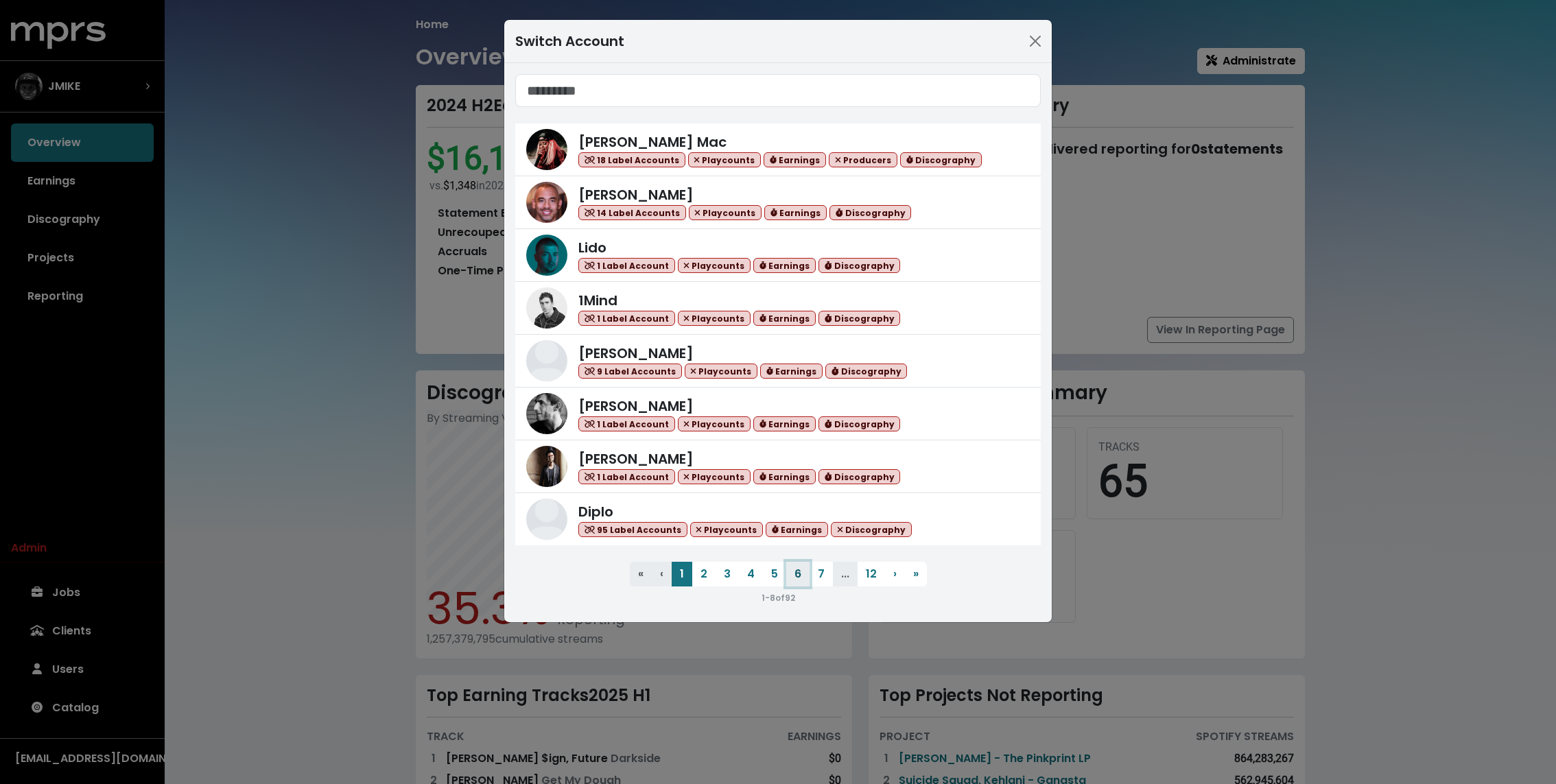
click at [790, 582] on button "6" at bounding box center [798, 574] width 24 height 24
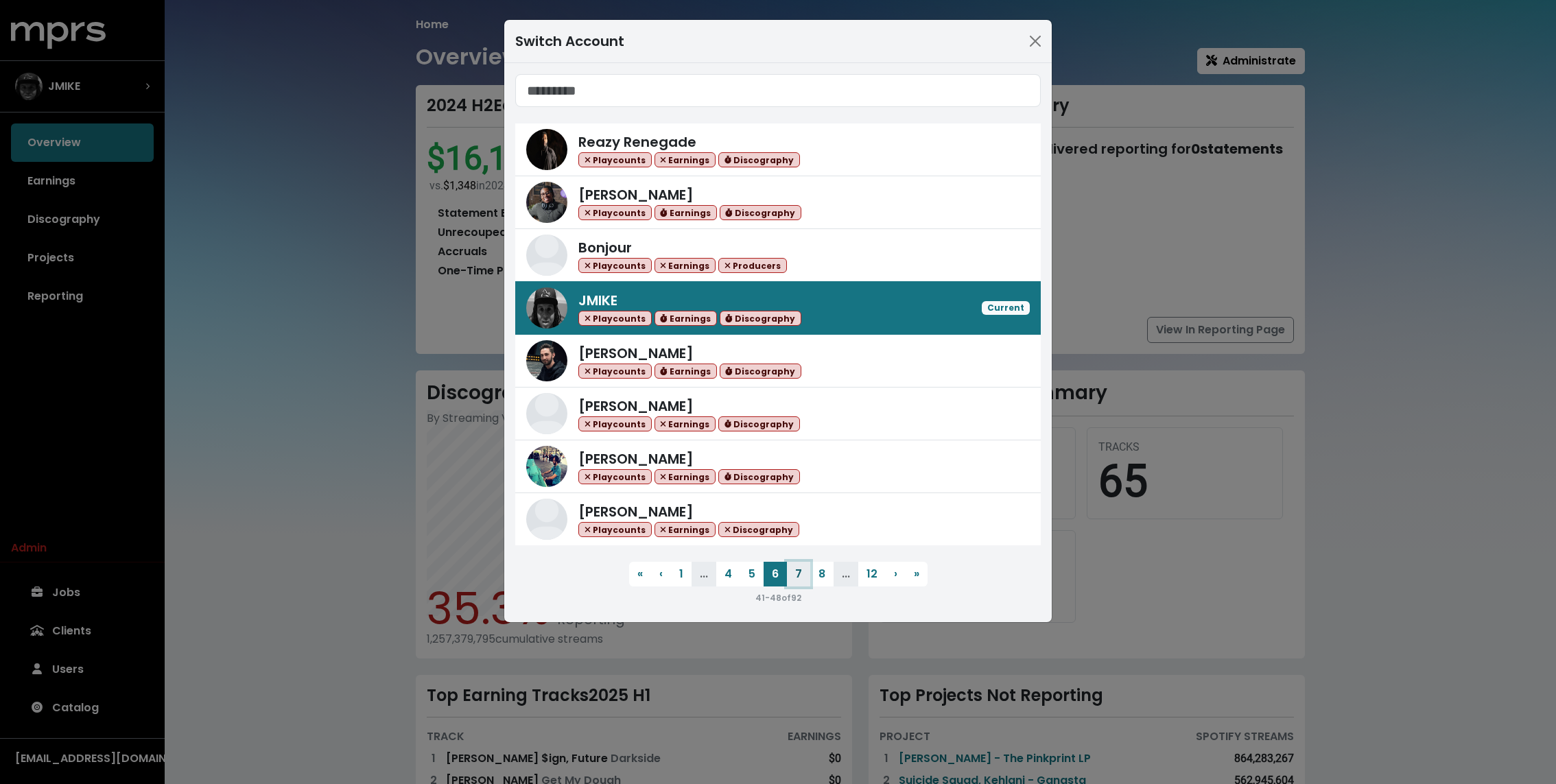
click at [792, 576] on button "7" at bounding box center [799, 574] width 24 height 24
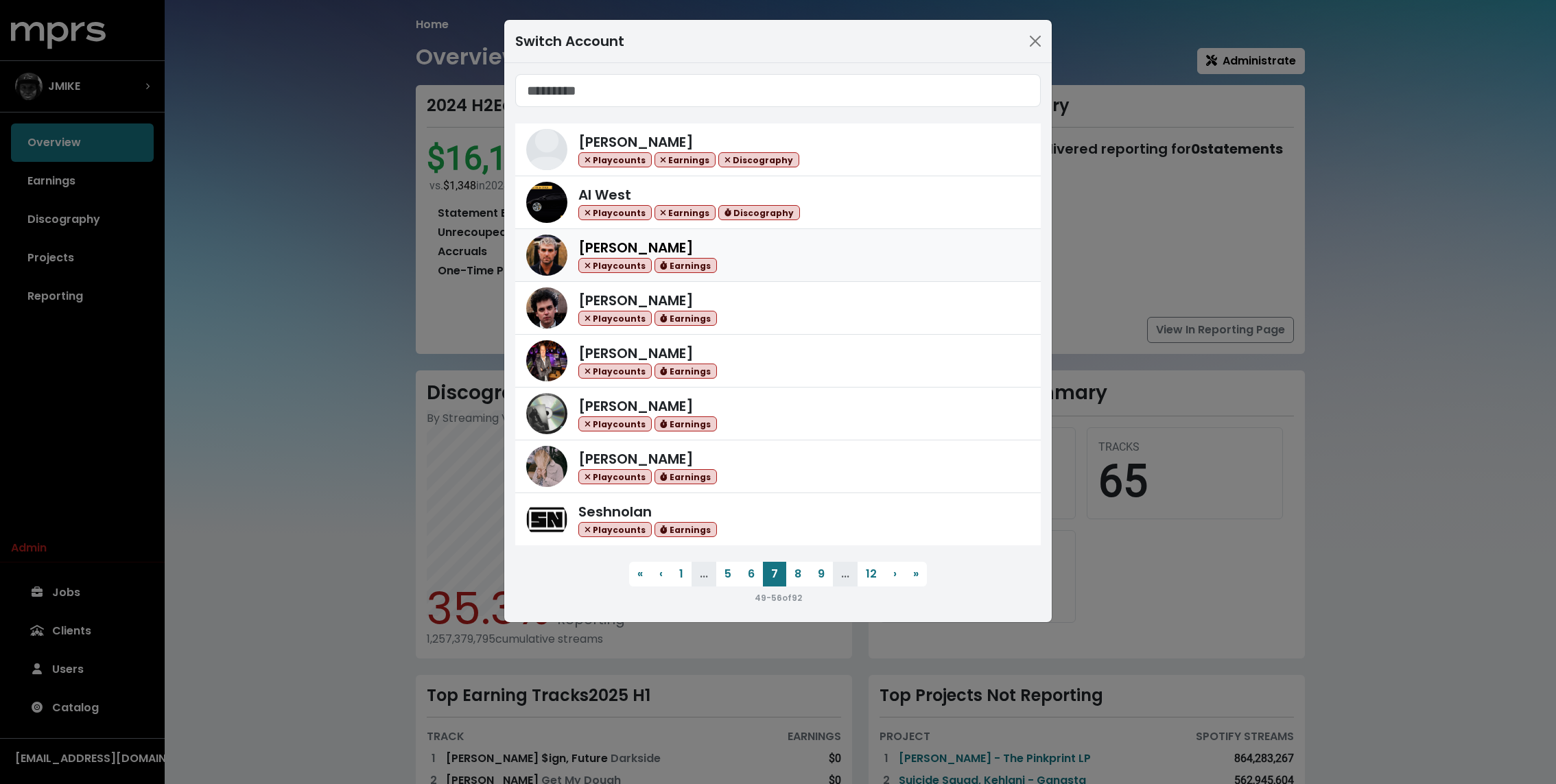
click at [714, 249] on div "Fred Gibson Playcounts Earnings" at bounding box center [804, 256] width 452 height 36
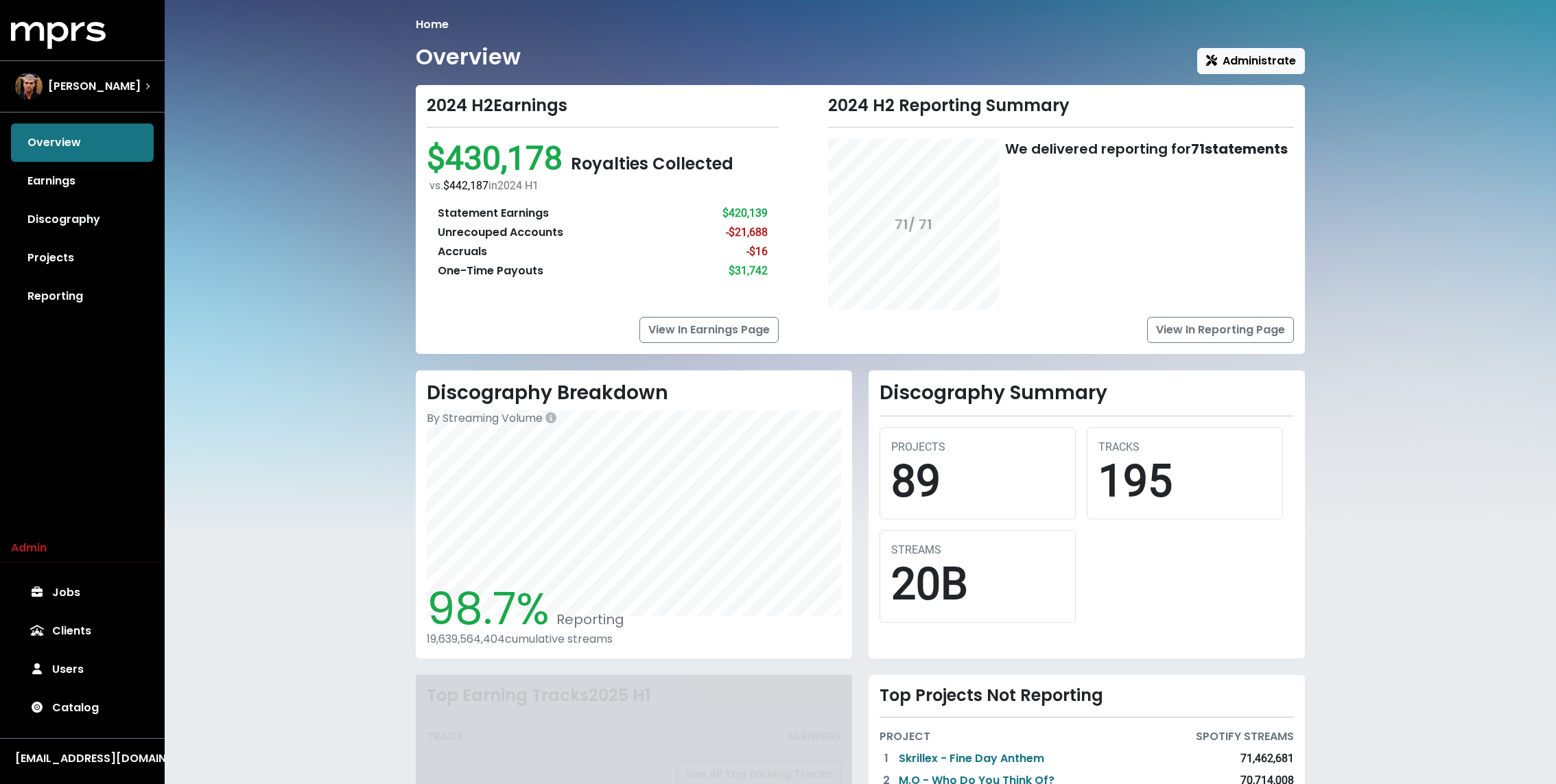
click at [233, 317] on div "Home Overview Administrate 2024 H2 Earnings $430,178 Royalties Collected vs. $4…" at bounding box center [861, 473] width 1392 height 946
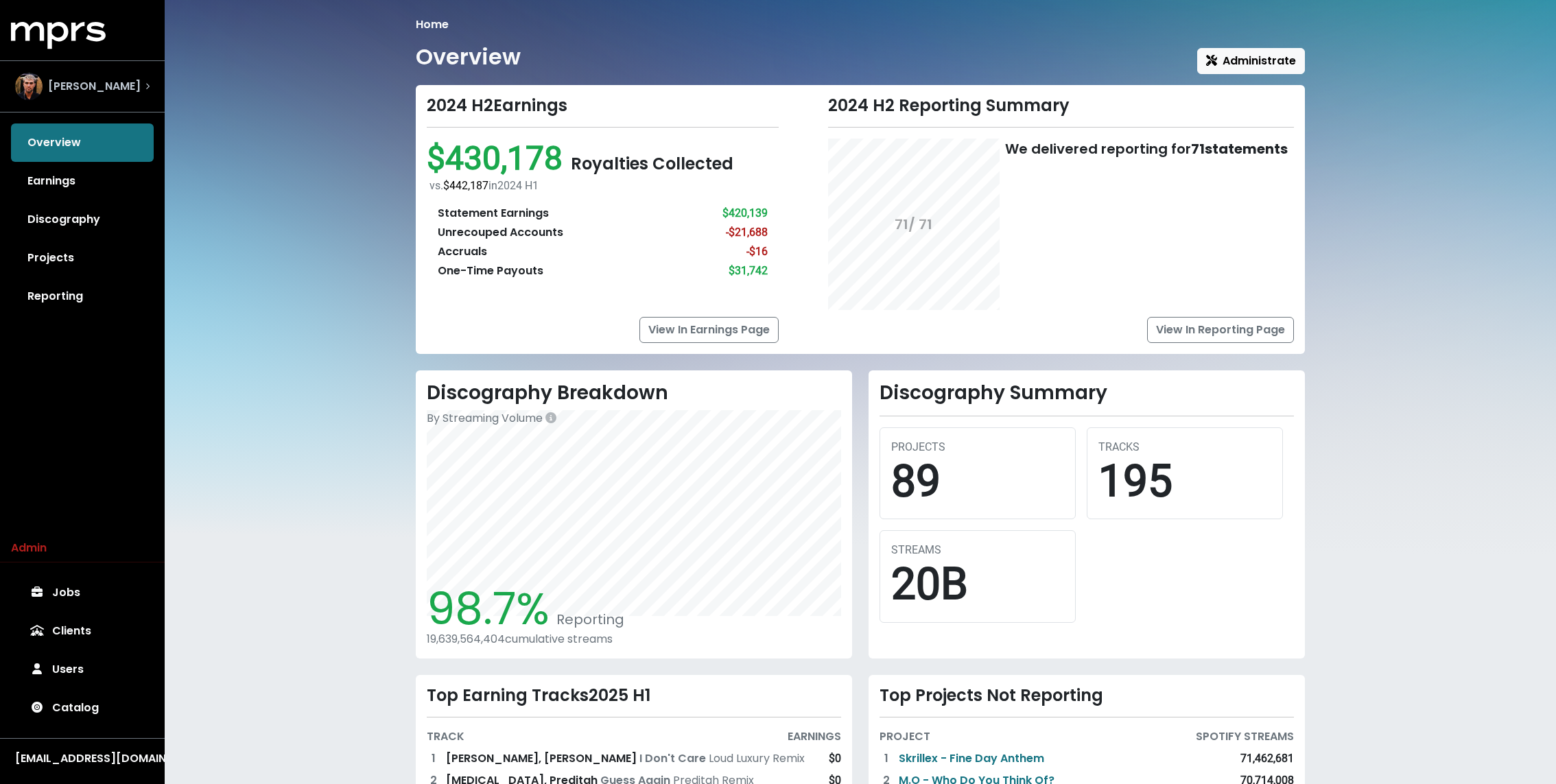
click at [122, 107] on div "Fred Gibson" at bounding box center [83, 86] width 157 height 49
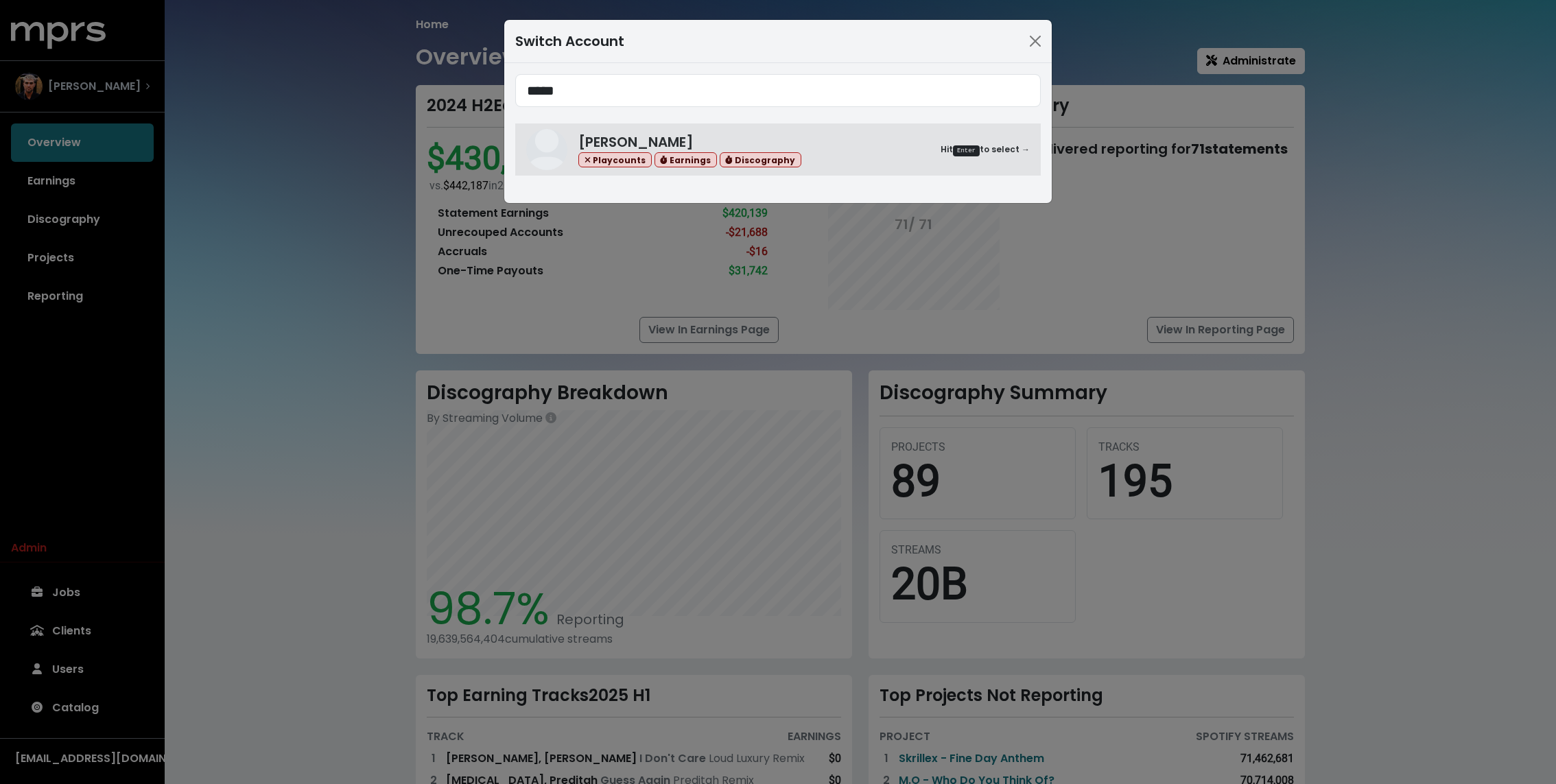
type input "*****"
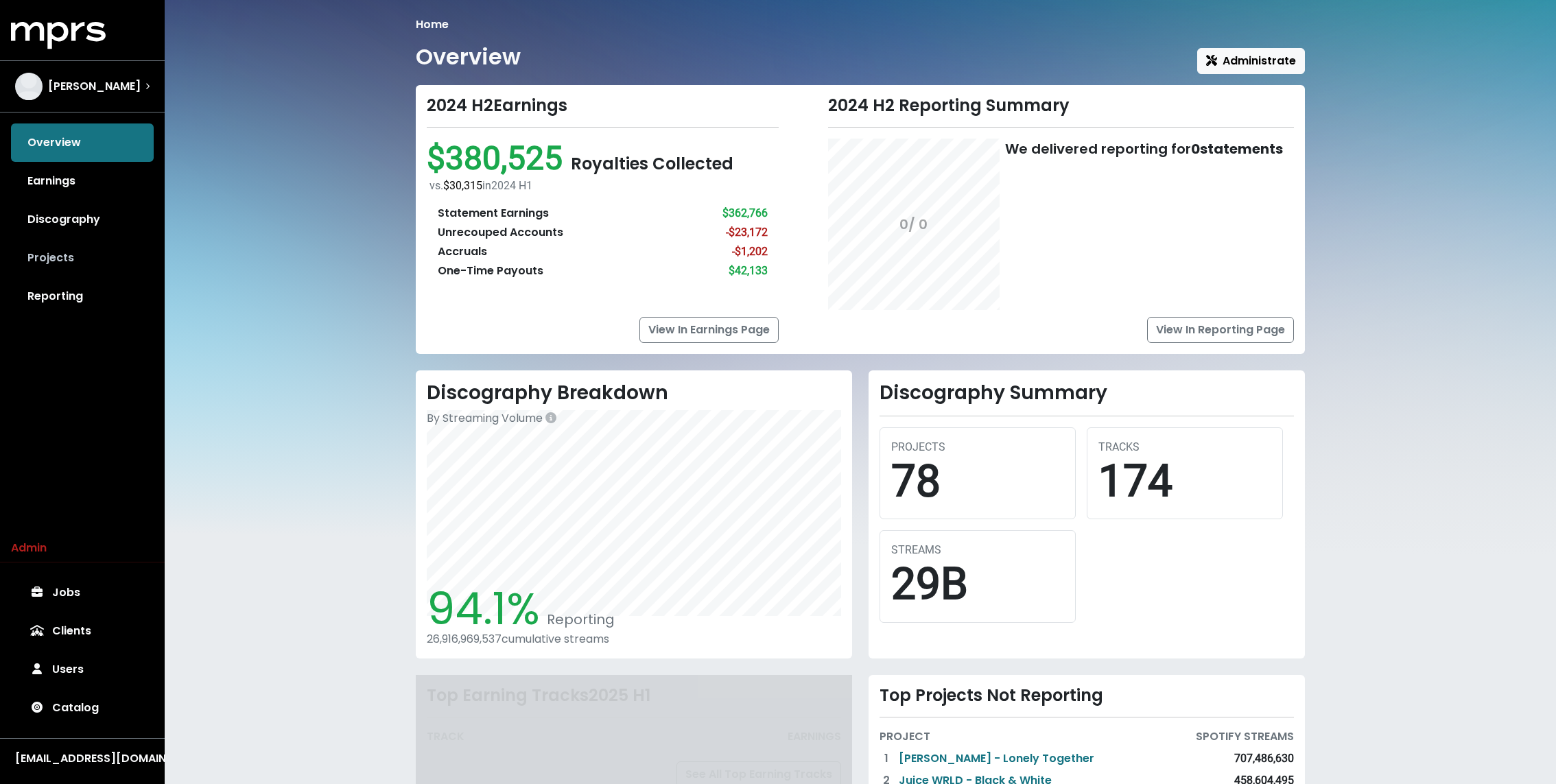
click at [81, 264] on link "Projects" at bounding box center [82, 257] width 142 height 38
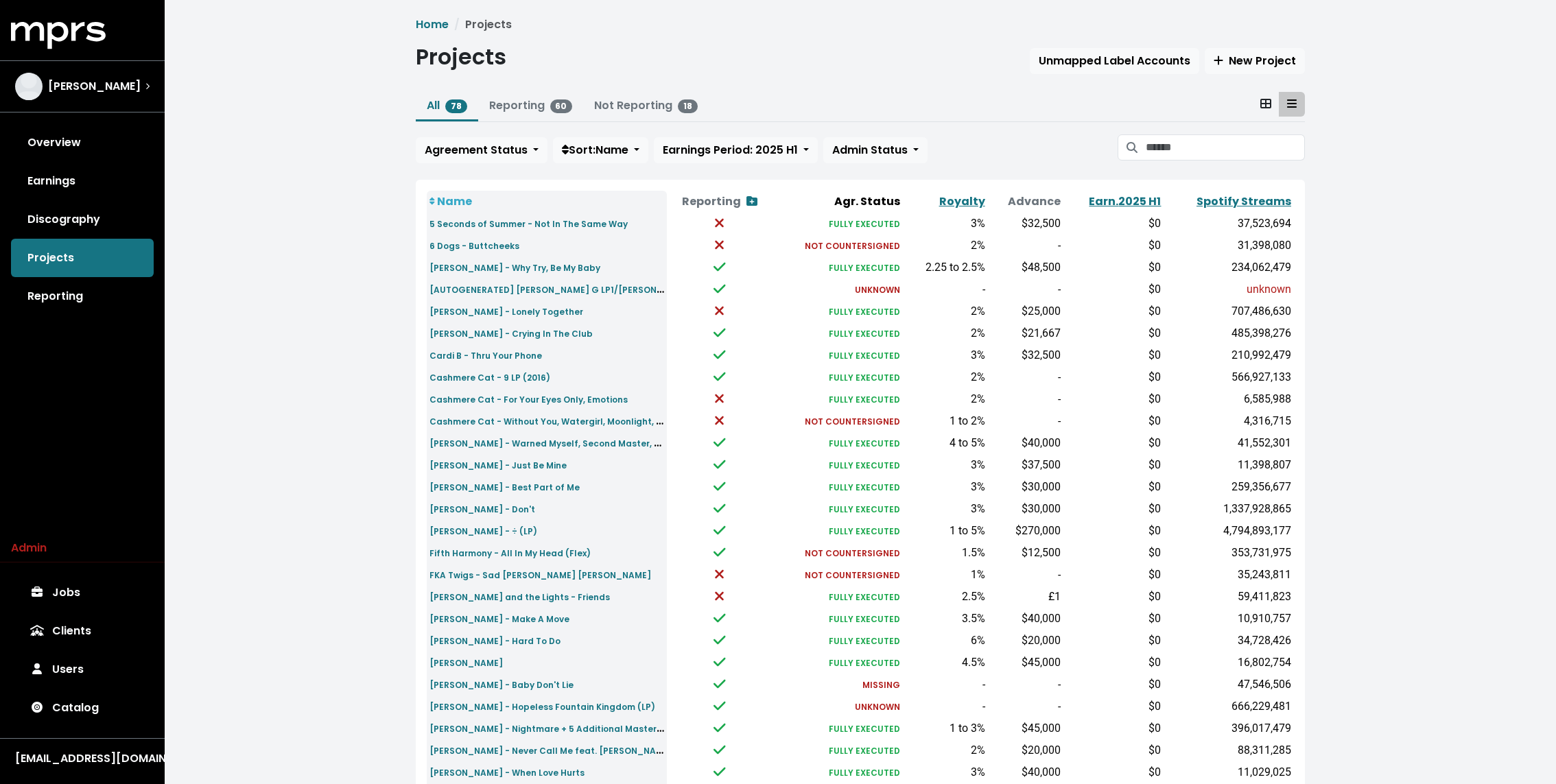
click at [183, 284] on div "Home Projects Projects Unmapped Label Accounts New Project All 78 Reporting 60 …" at bounding box center [861, 512] width 1392 height 1024
click at [72, 149] on link "Overview" at bounding box center [82, 142] width 142 height 38
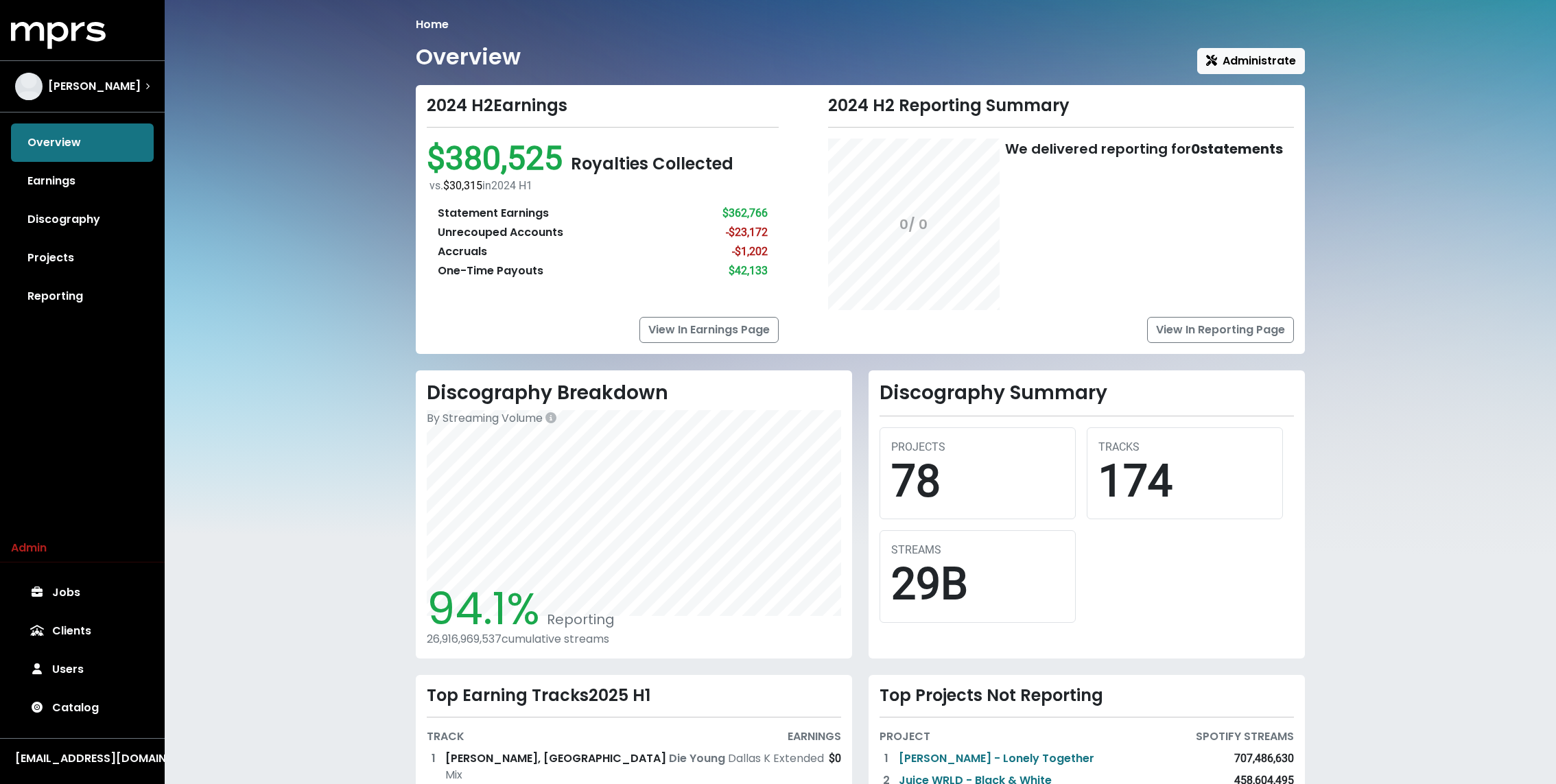
click at [58, 137] on div "Overview Earnings Discography Projects Reporting" at bounding box center [83, 219] width 165 height 192
click at [355, 141] on div "Home Overview Administrate 2024 H2 Earnings $380,525 Royalties Collected vs. $3…" at bounding box center [861, 498] width 1392 height 996
click at [324, 235] on div "Home Overview Administrate 2024 H2 Earnings $380,525 Royalties Collected vs. $3…" at bounding box center [861, 498] width 1392 height 996
